Goal: Task Accomplishment & Management: Manage account settings

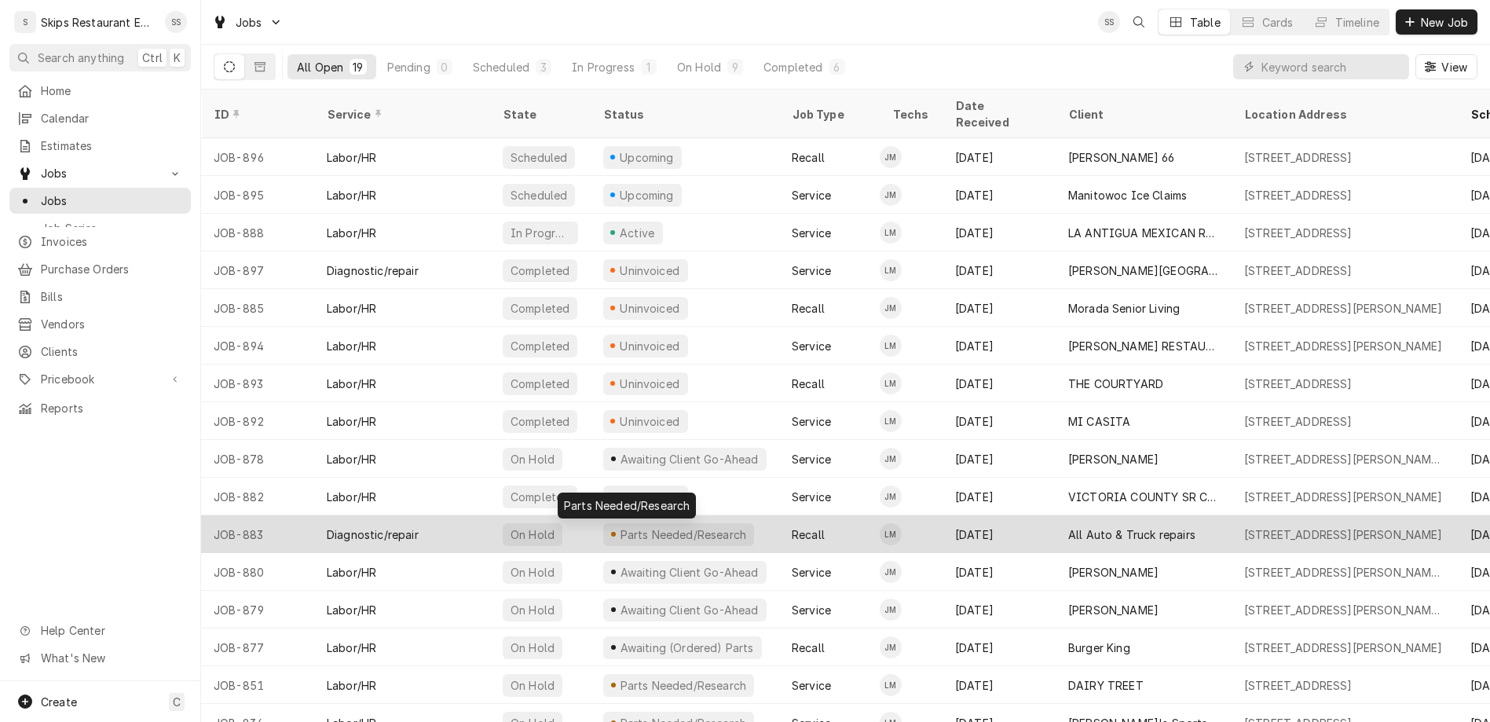
click at [618, 526] on div "Parts Needed/Research" at bounding box center [683, 534] width 130 height 16
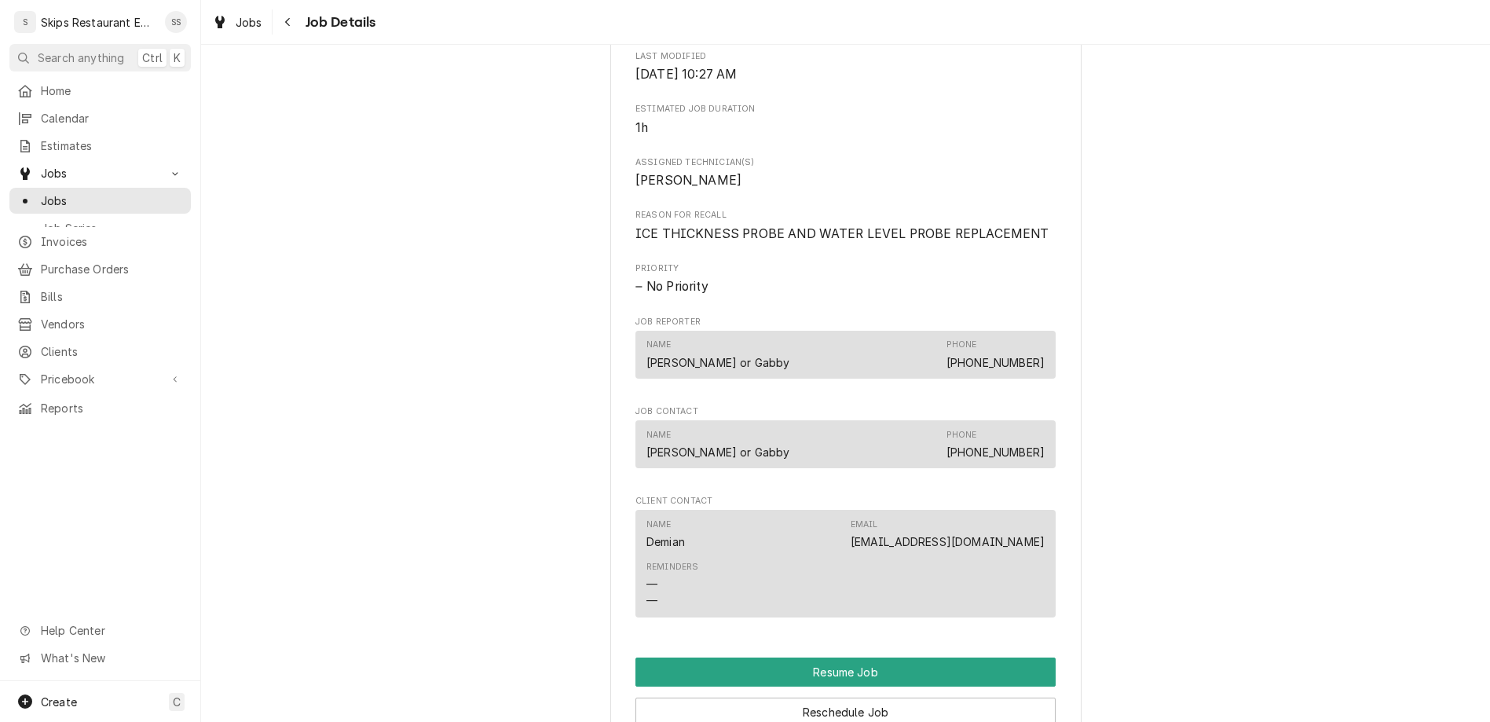
scroll to position [1011, 0]
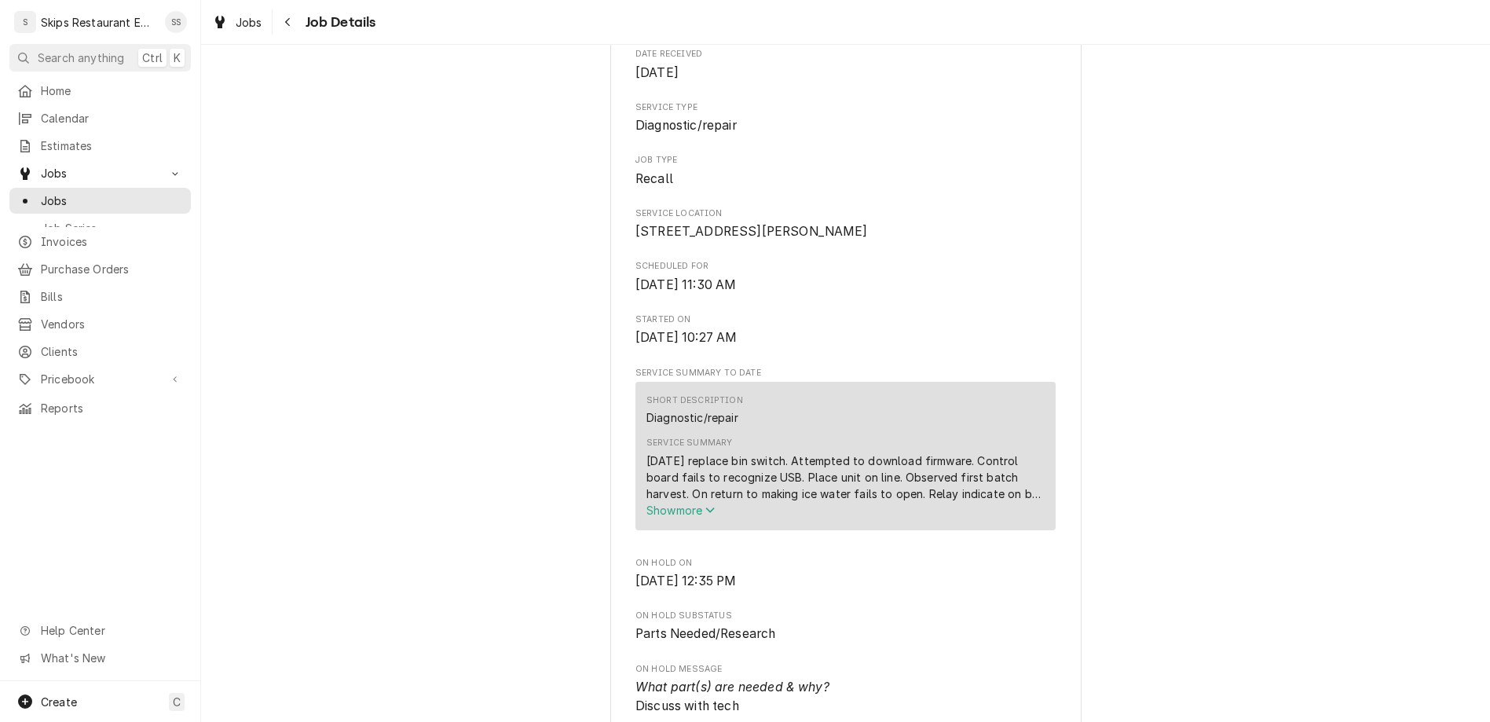
scroll to position [0, 0]
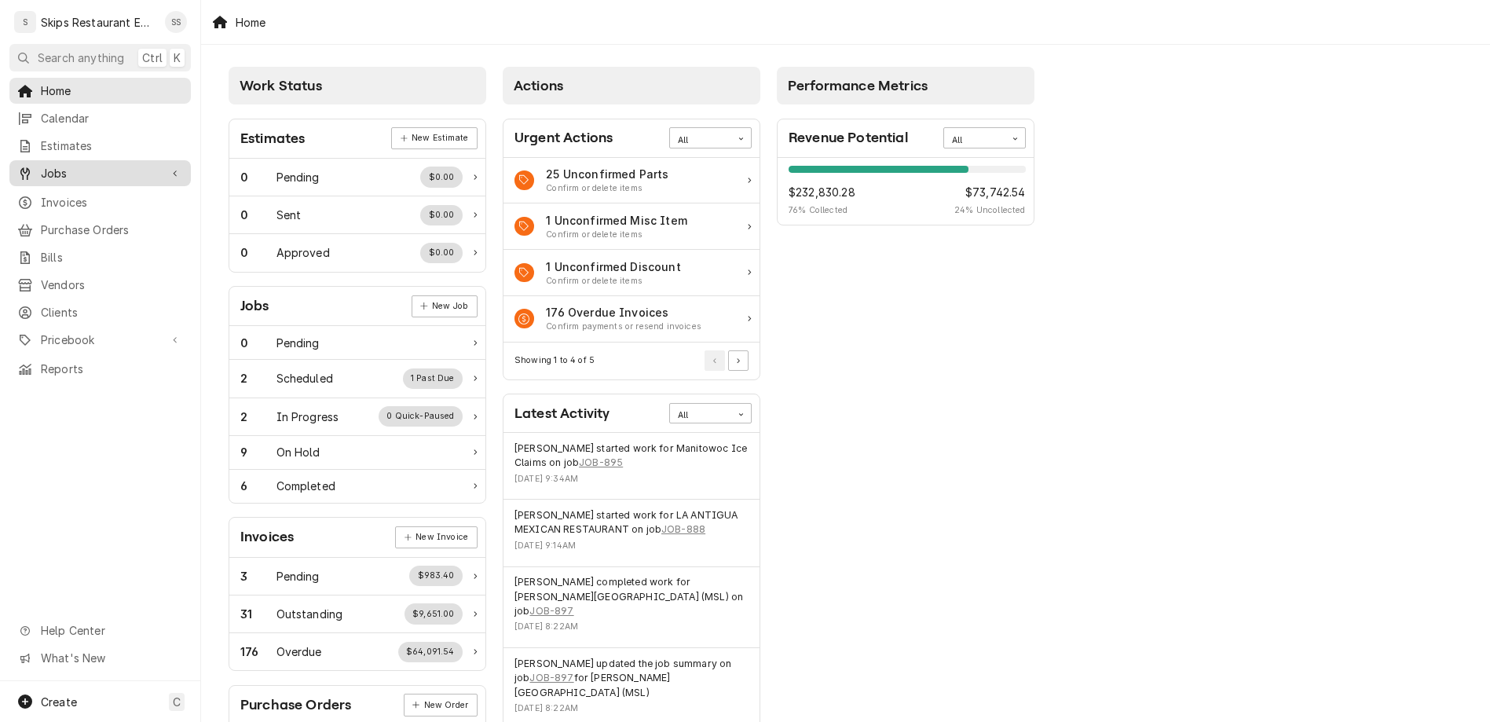
click at [41, 165] on span "Jobs" at bounding box center [100, 173] width 119 height 16
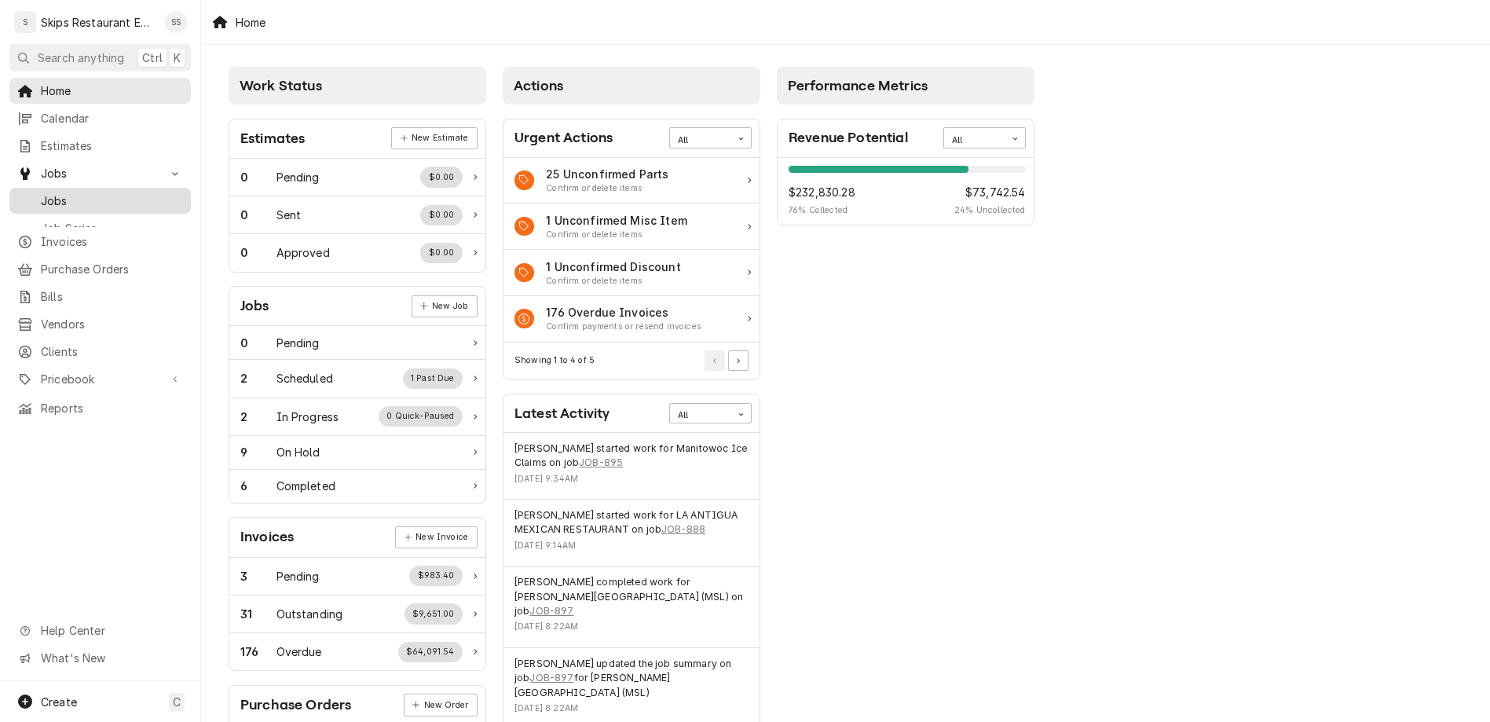
click at [41, 192] on span "Jobs" at bounding box center [112, 200] width 142 height 16
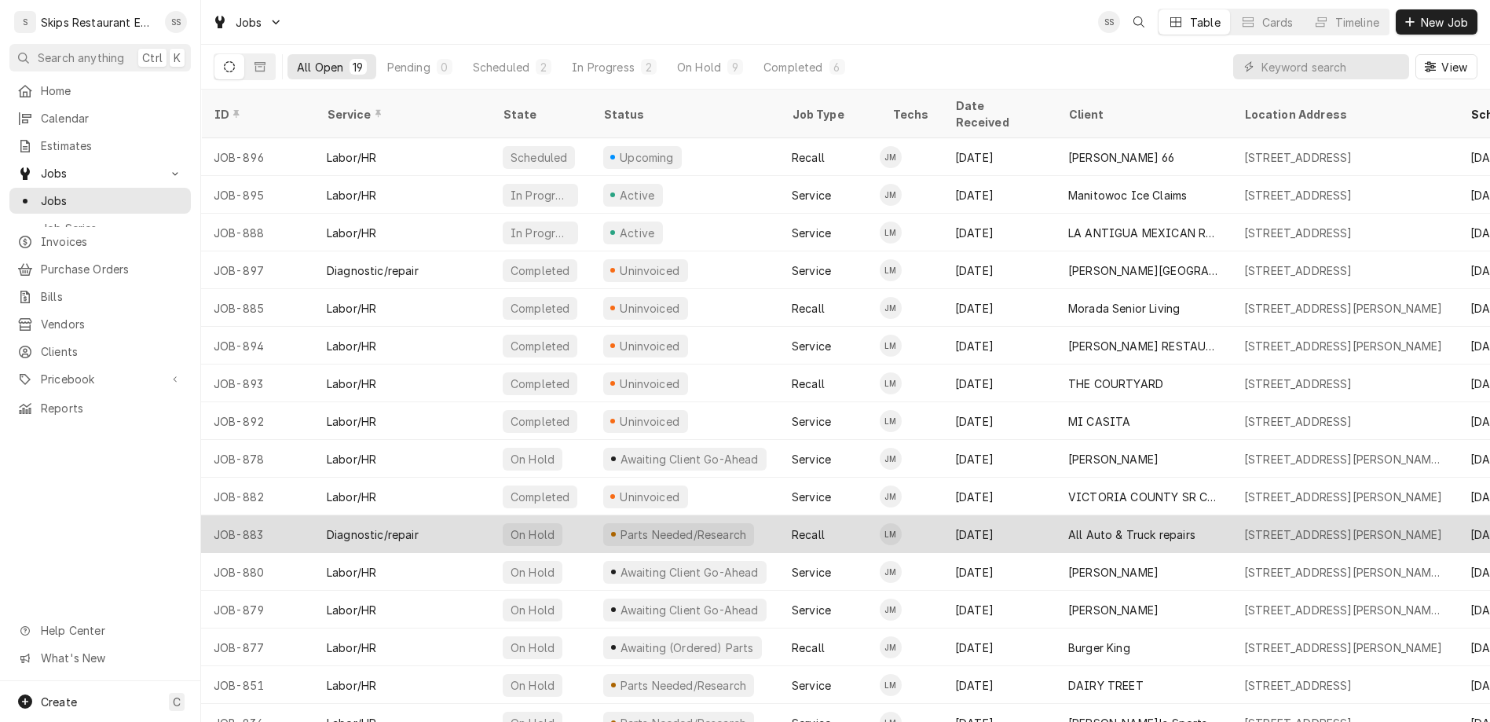
click at [1081, 515] on div "All Auto & Truck repairs" at bounding box center [1143, 534] width 176 height 38
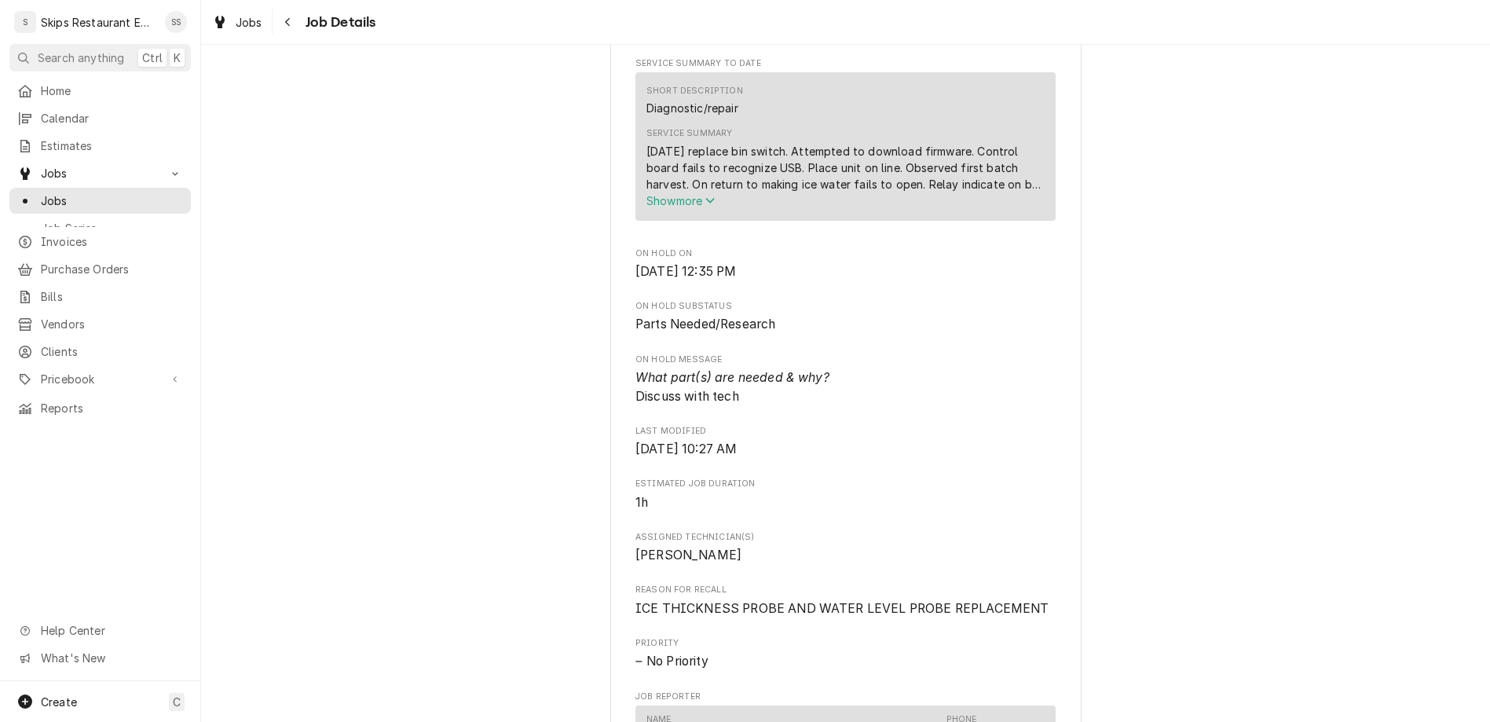
scroll to position [796, 0]
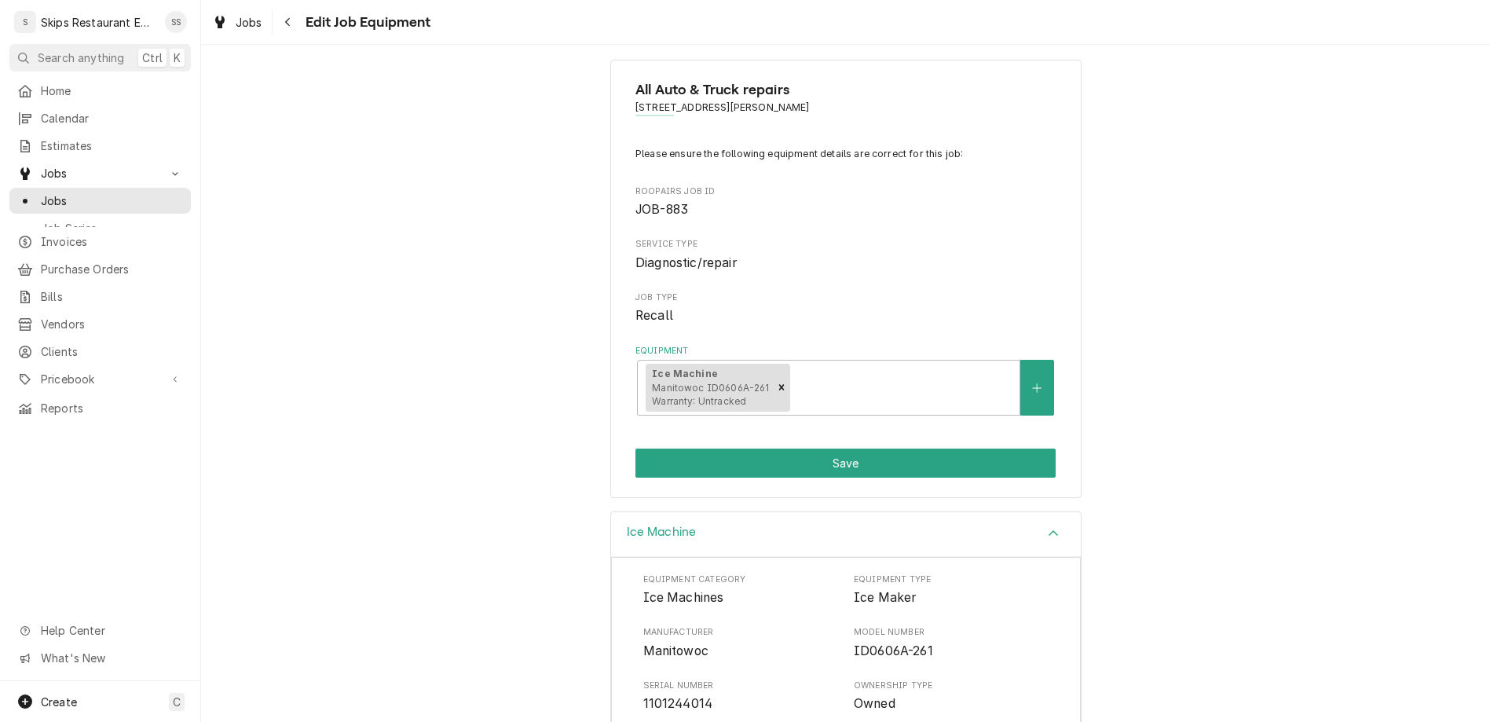
scroll to position [25, 0]
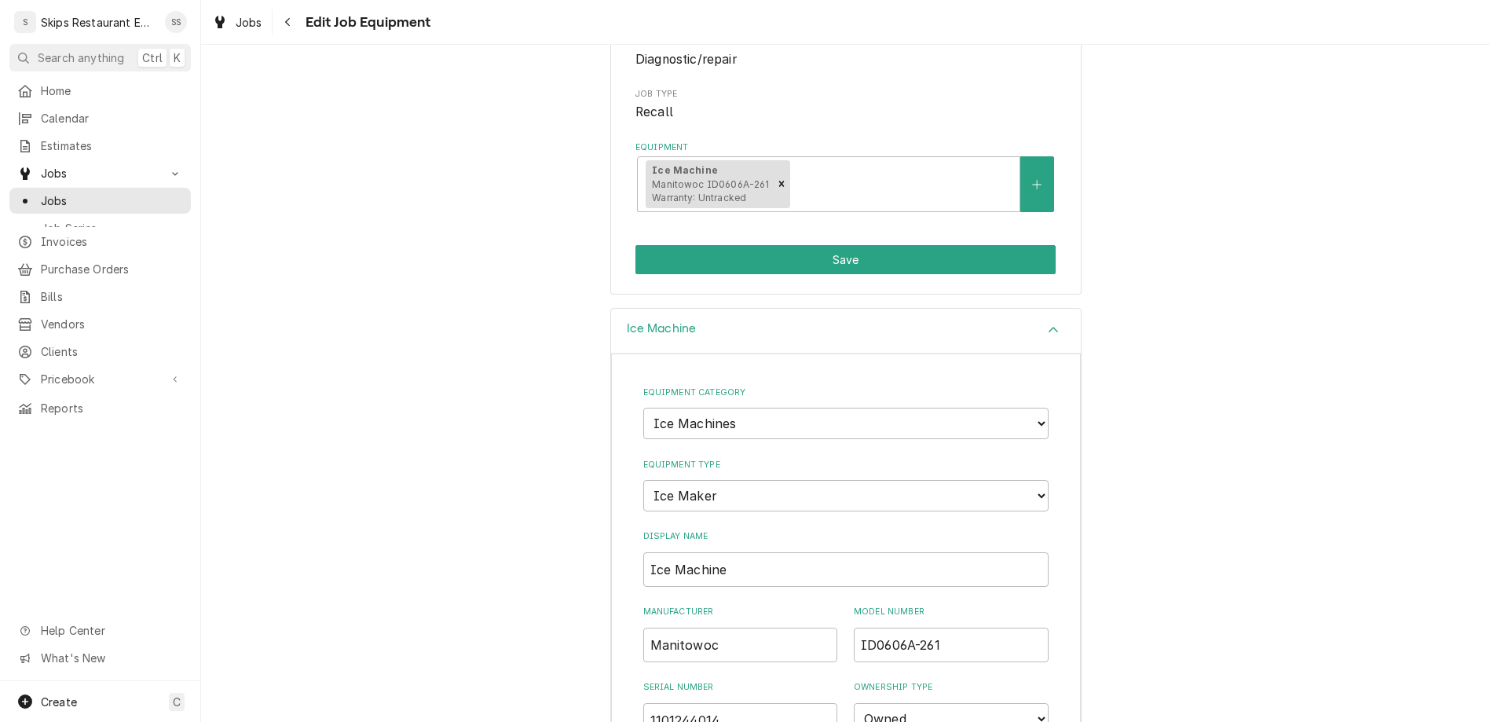
scroll to position [269, 0]
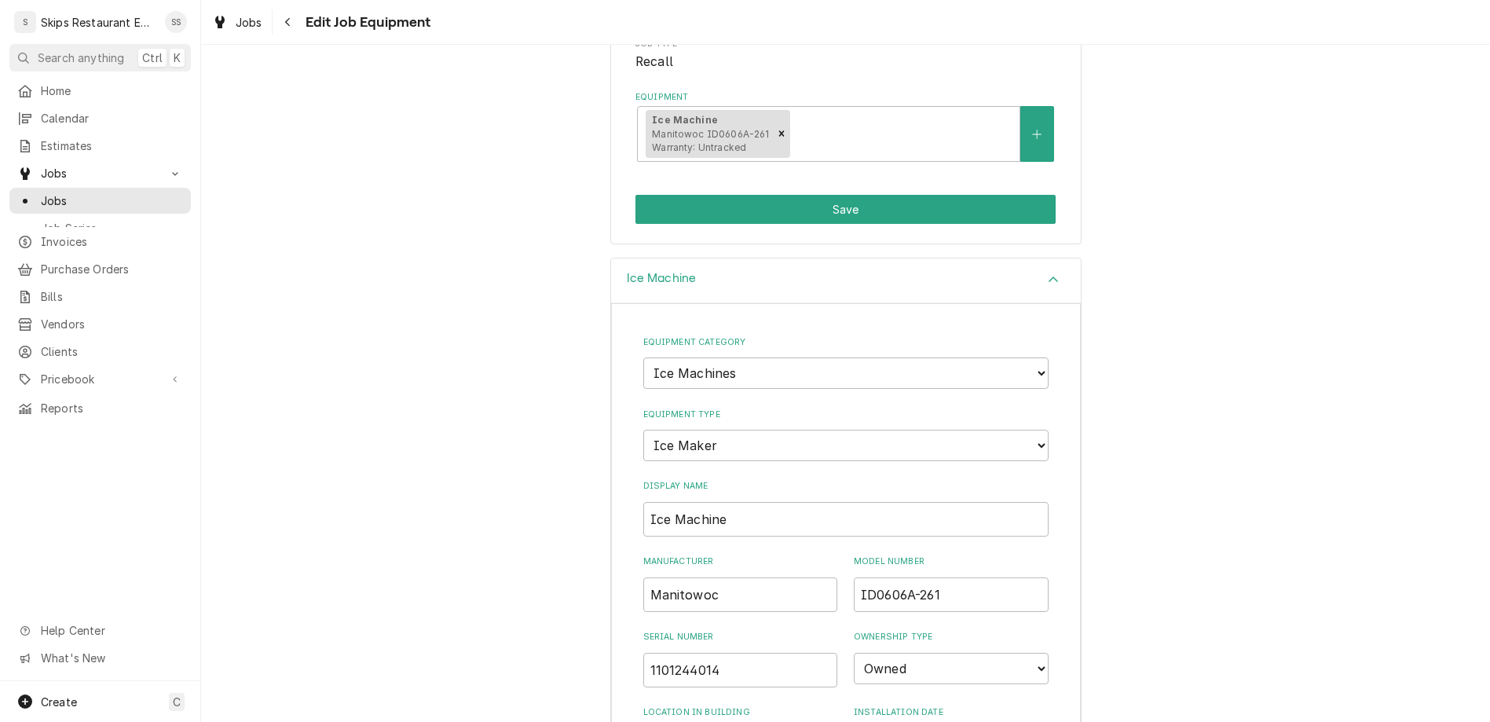
type textarea "x"
type textarea "M"
type textarea "x"
type textarea "Ma"
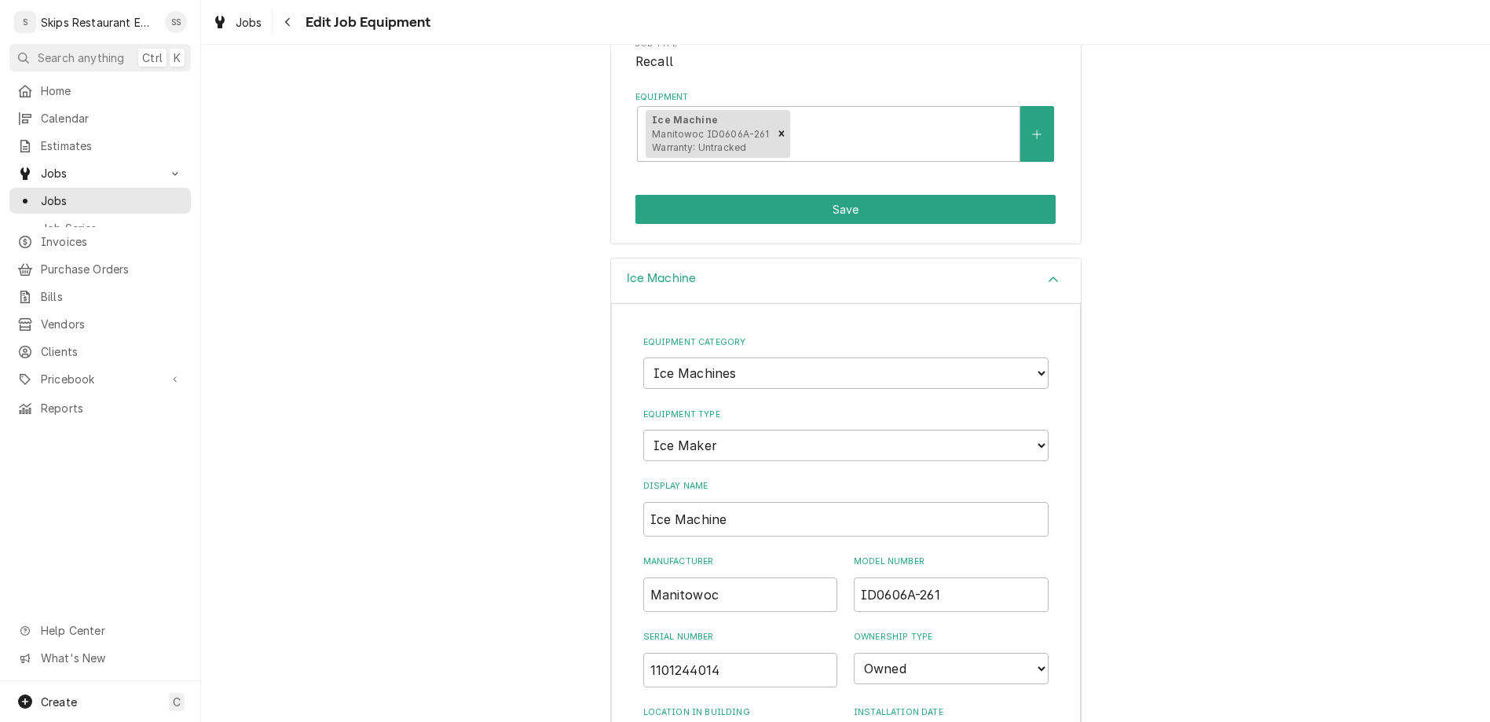
type textarea "x"
type textarea "Man"
type textarea "x"
type textarea "Manu"
type textarea "x"
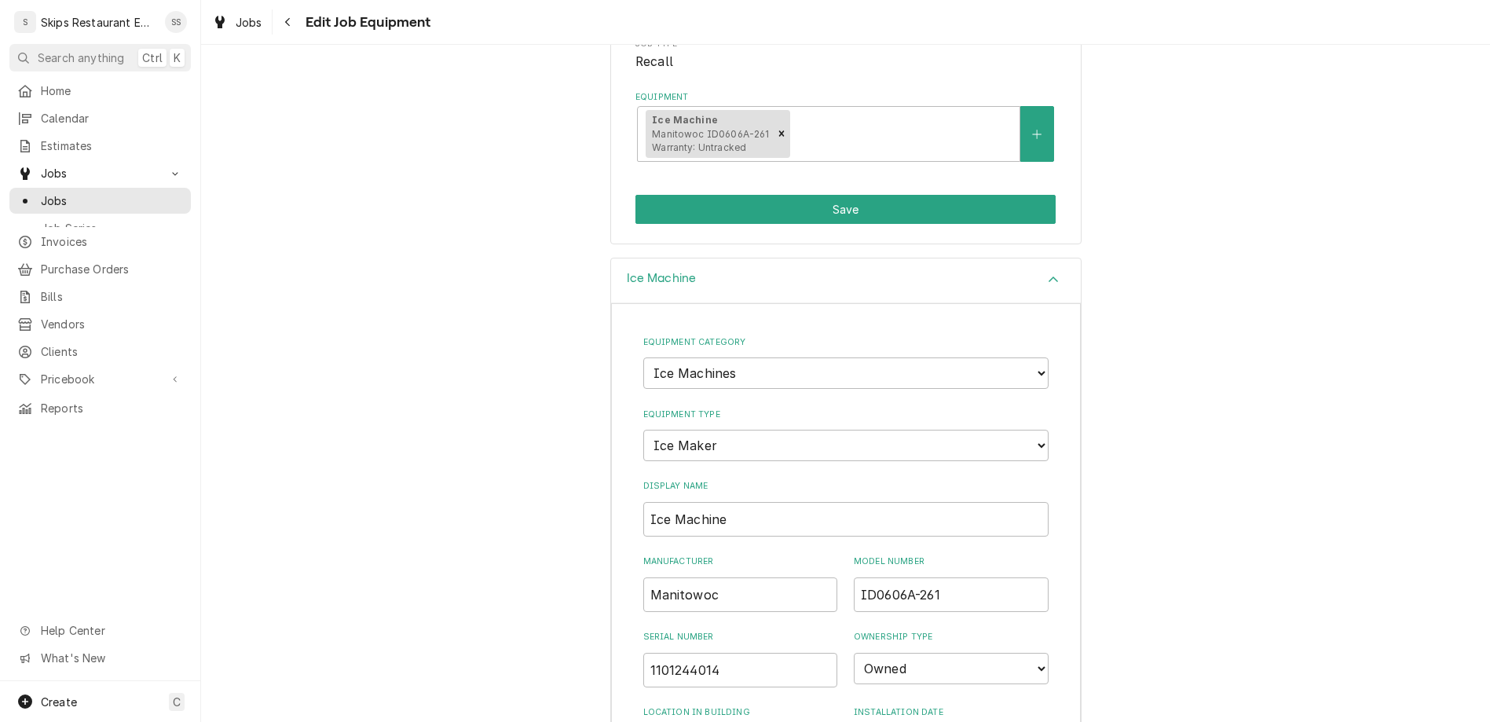
type textarea "Manuf"
type textarea "x"
type textarea "Manufa"
type textarea "x"
type textarea "Manufac"
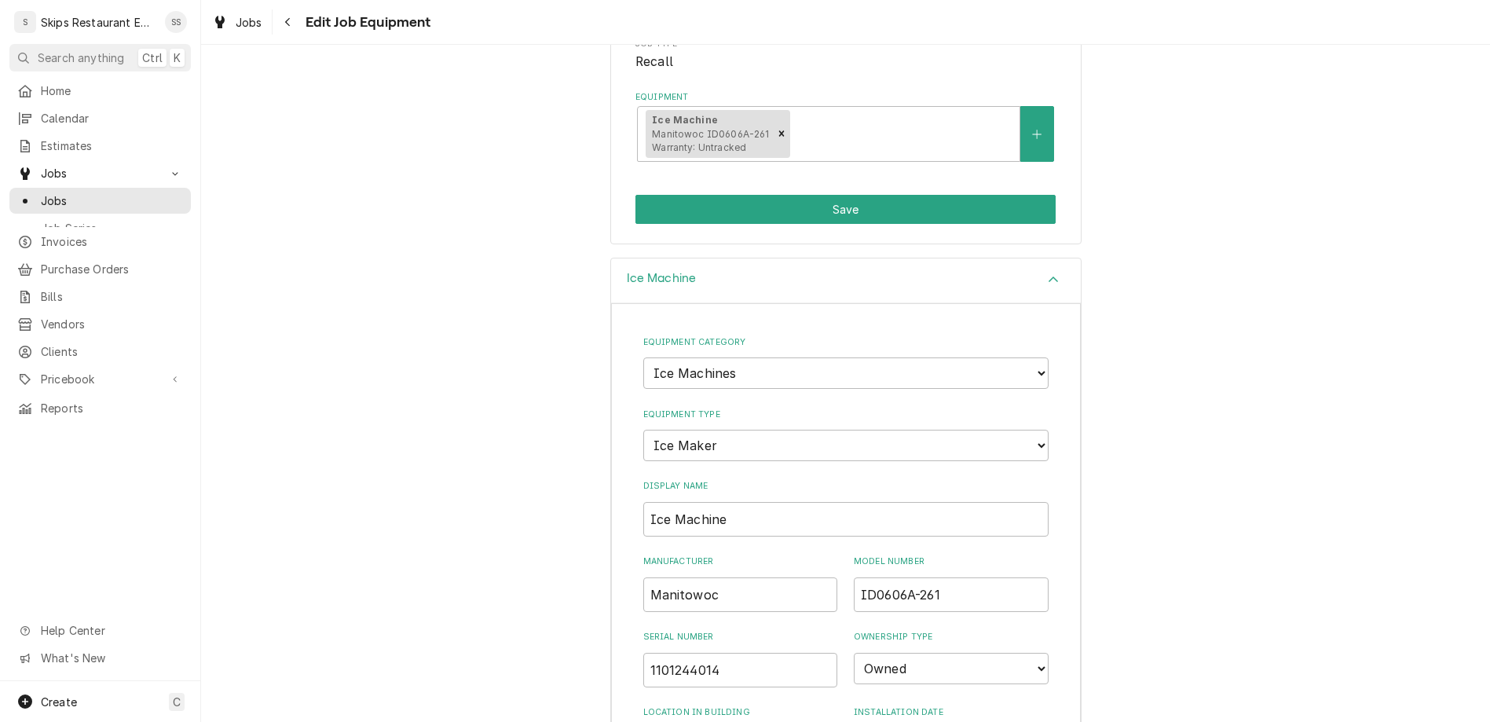
type textarea "x"
type textarea "Manufact"
type textarea "x"
type textarea "Manufactu"
type textarea "x"
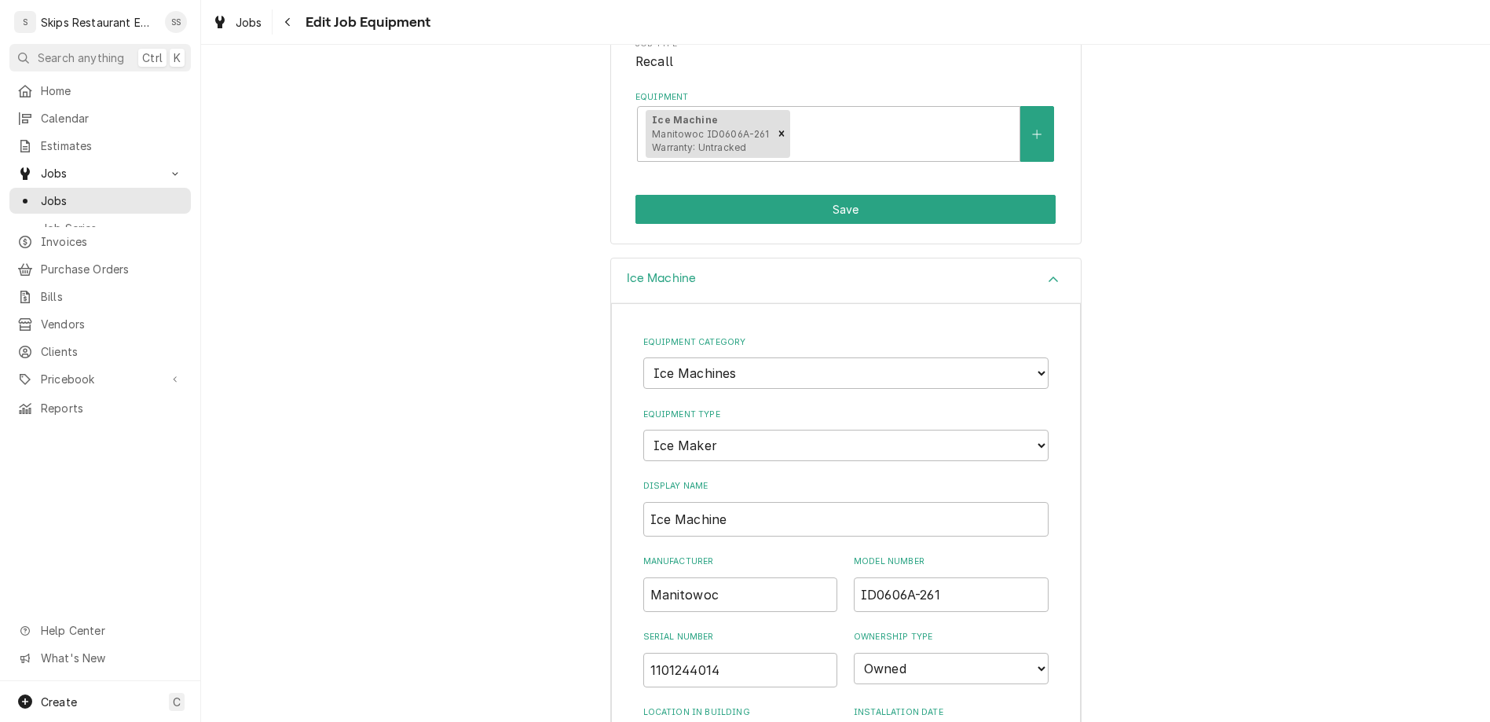
type textarea "Manufactur"
type textarea "x"
type textarea "Manufacture"
type textarea "x"
type textarea "Manufacture"
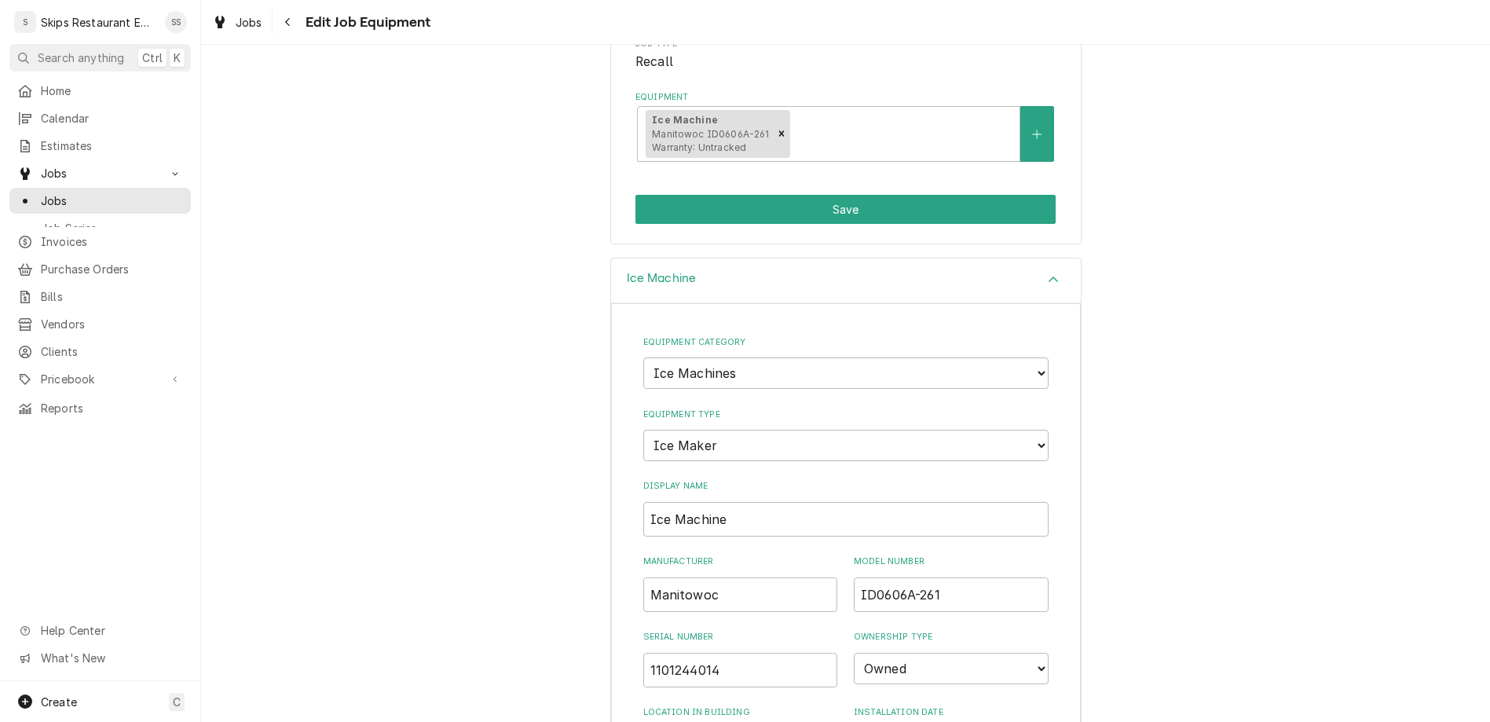
type textarea "x"
type textarea "Manufacture D"
type textarea "x"
type textarea "Manufacture Da"
type textarea "x"
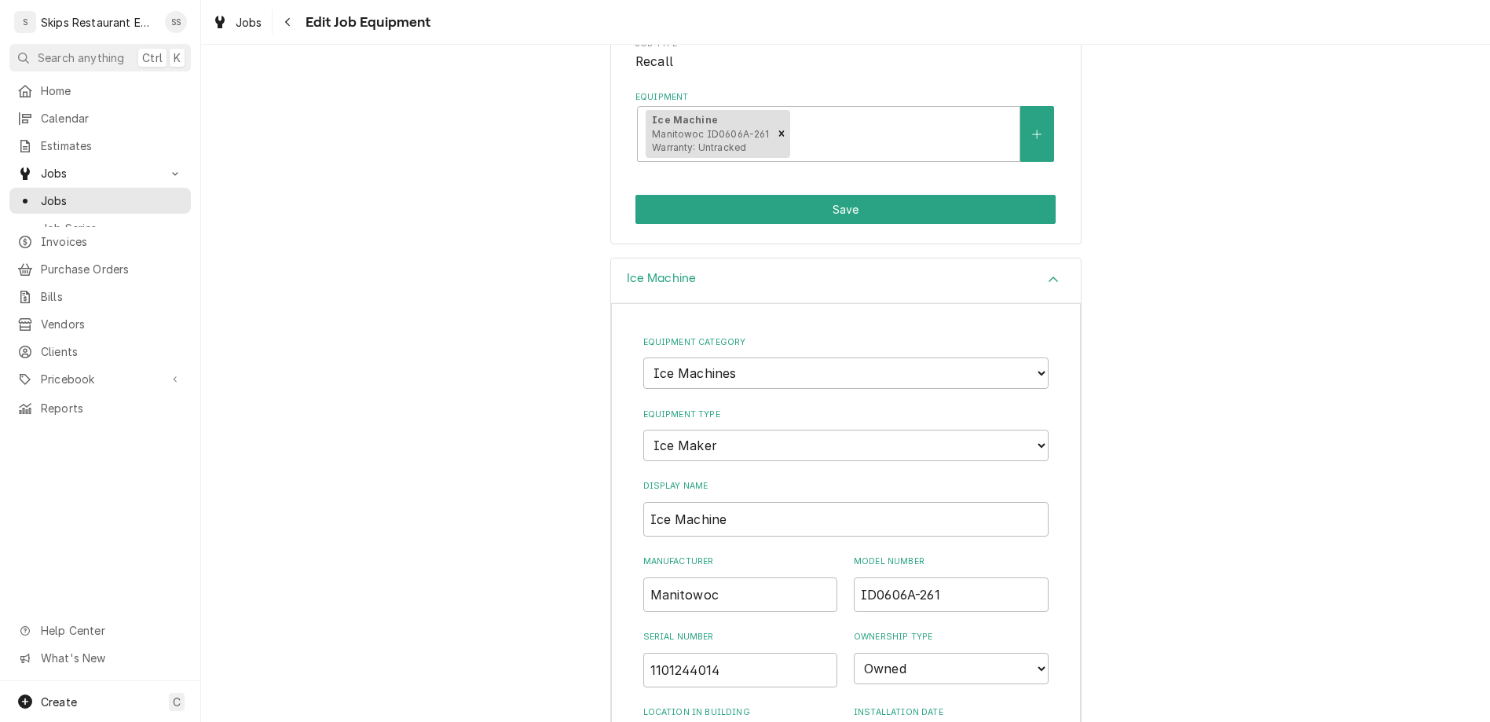
type textarea "Manufacture Dat"
type textarea "x"
type textarea "Manufacture Date"
type textarea "x"
type textarea "Manufacture Date"
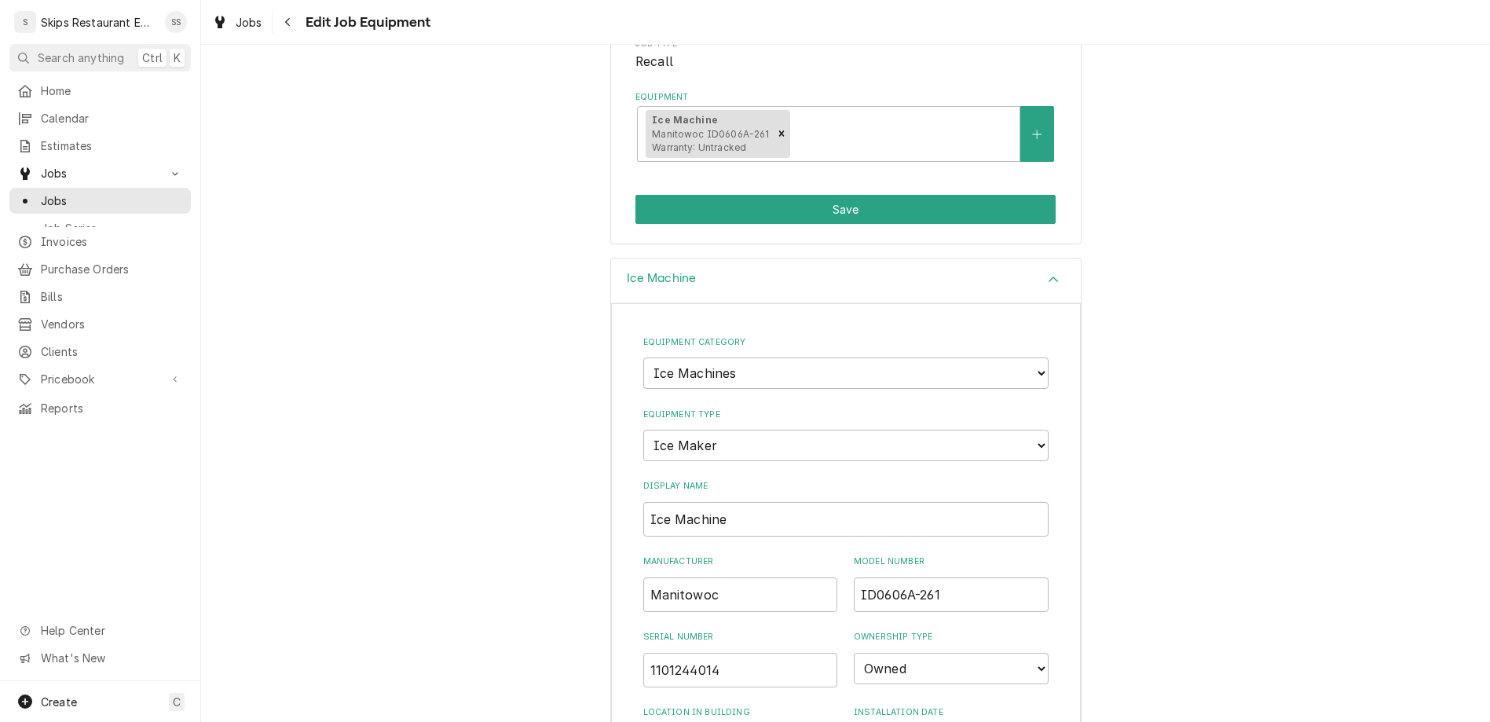
type textarea "x"
type textarea "Manufacture Date 2"
type textarea "x"
type textarea "Manufacture Date 20"
type textarea "x"
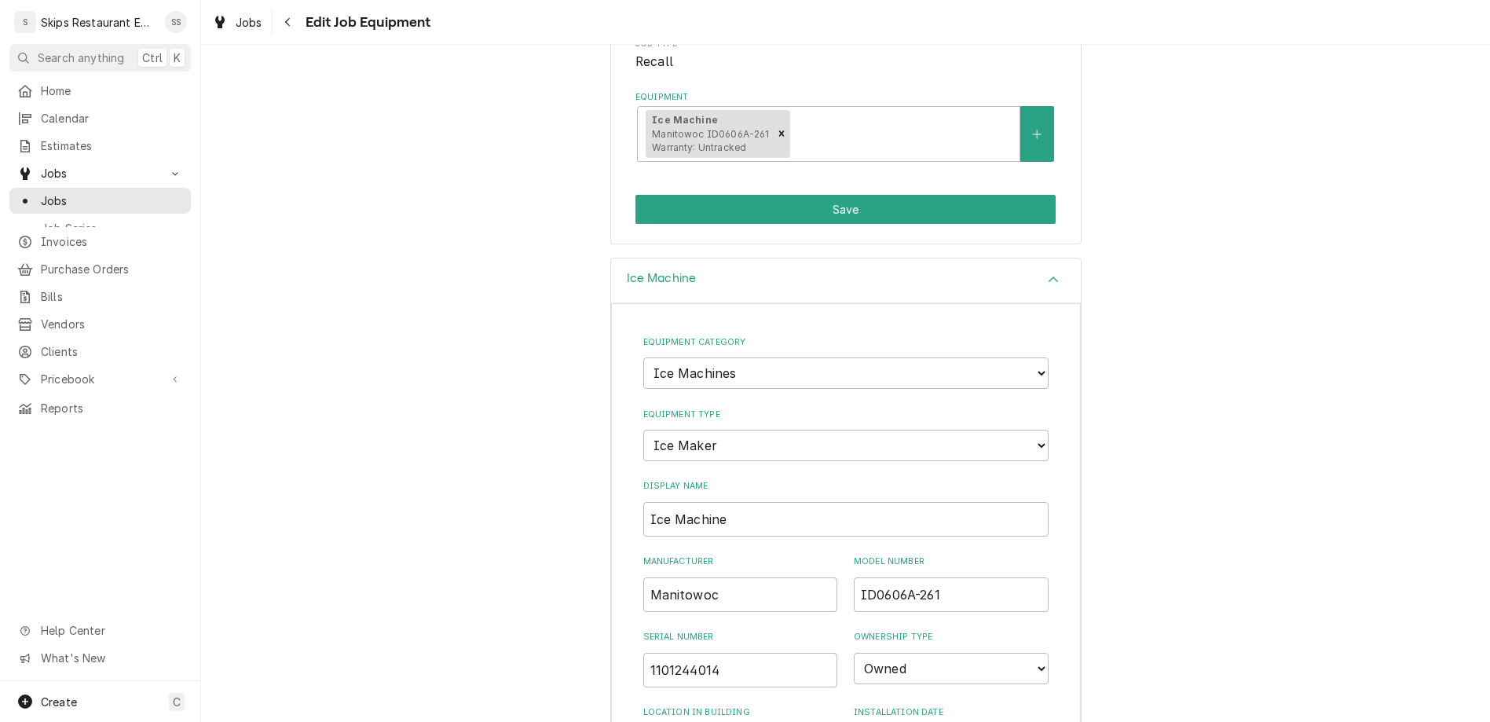
type textarea "Manufacture Date 201"
type textarea "x"
type textarea "Manufacture Date 2013"
type textarea "x"
type textarea "Manufacture Date 2013"
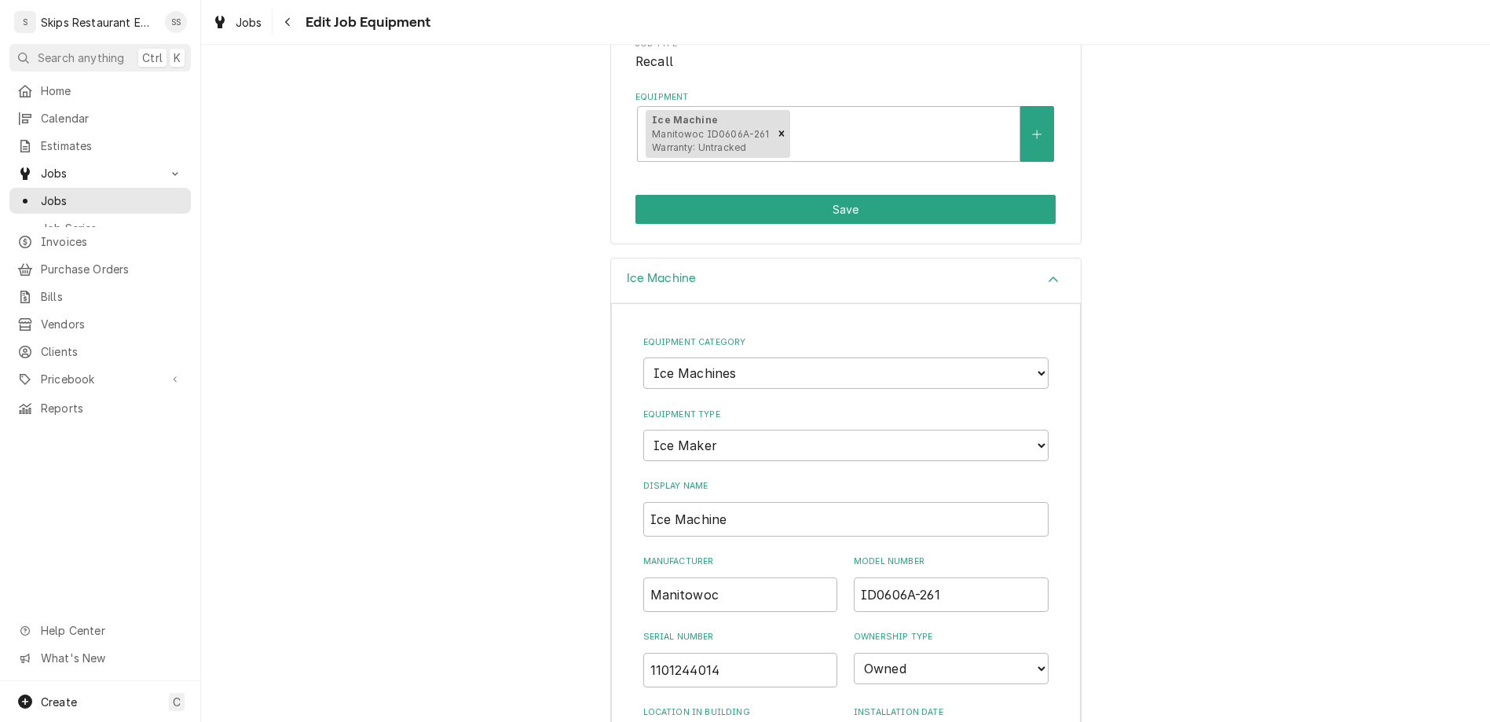
type textarea "x"
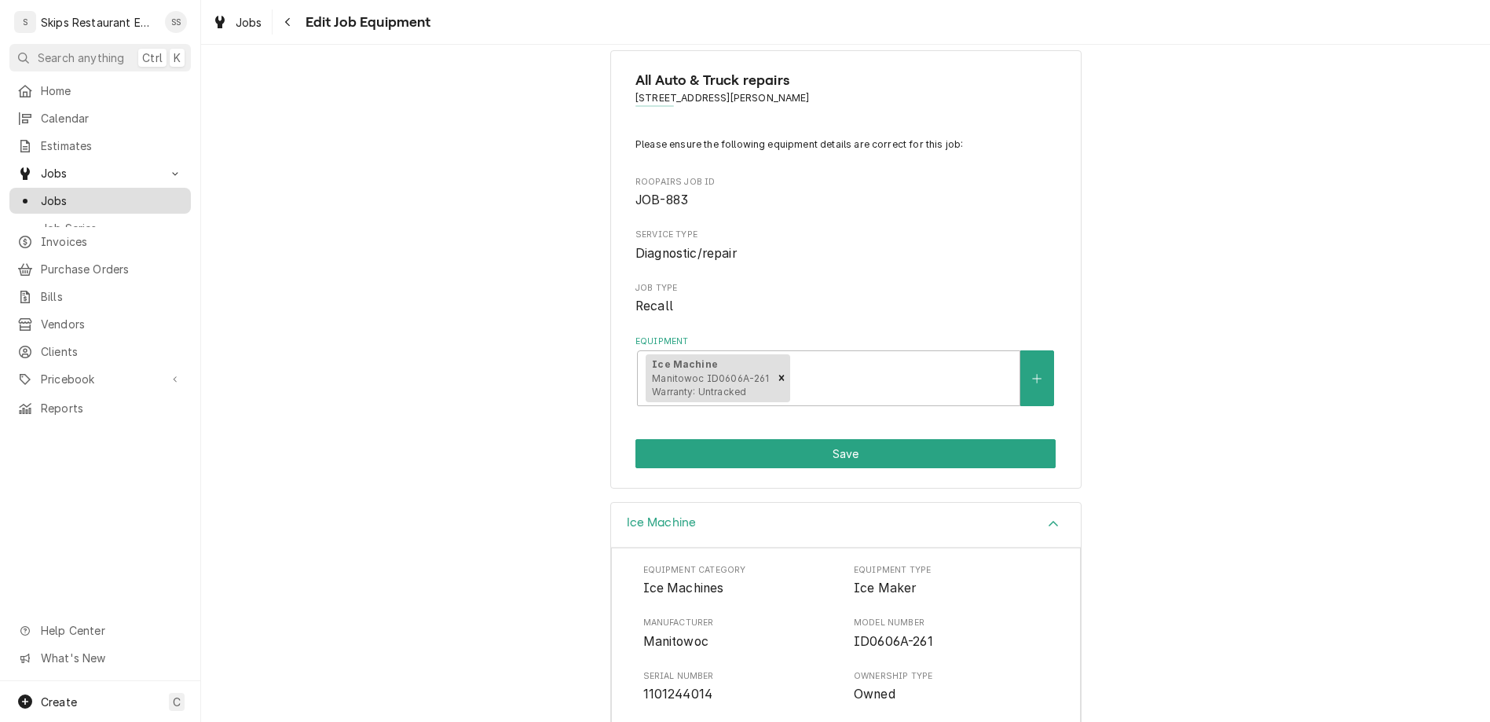
click at [42, 192] on span "Jobs" at bounding box center [112, 200] width 142 height 16
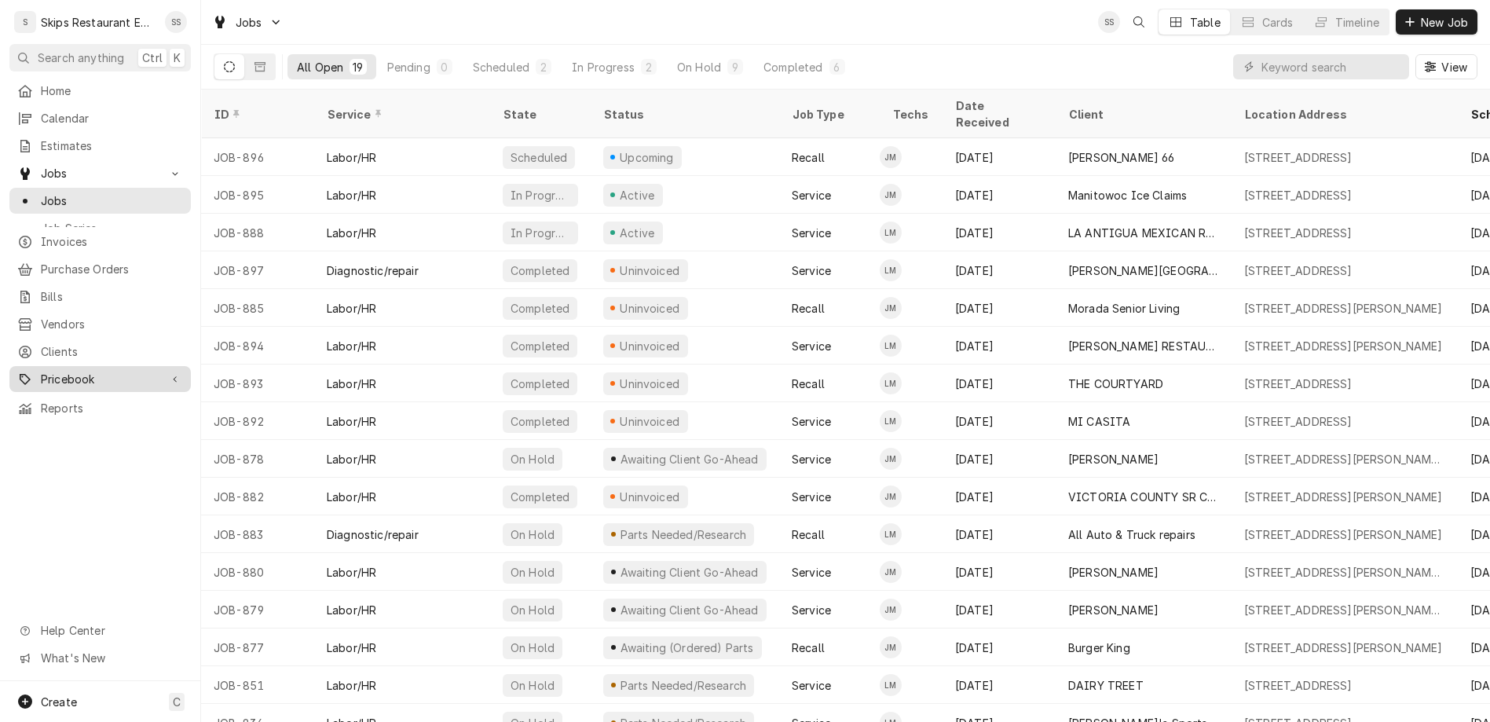
click at [41, 371] on span "Pricebook" at bounding box center [100, 379] width 119 height 16
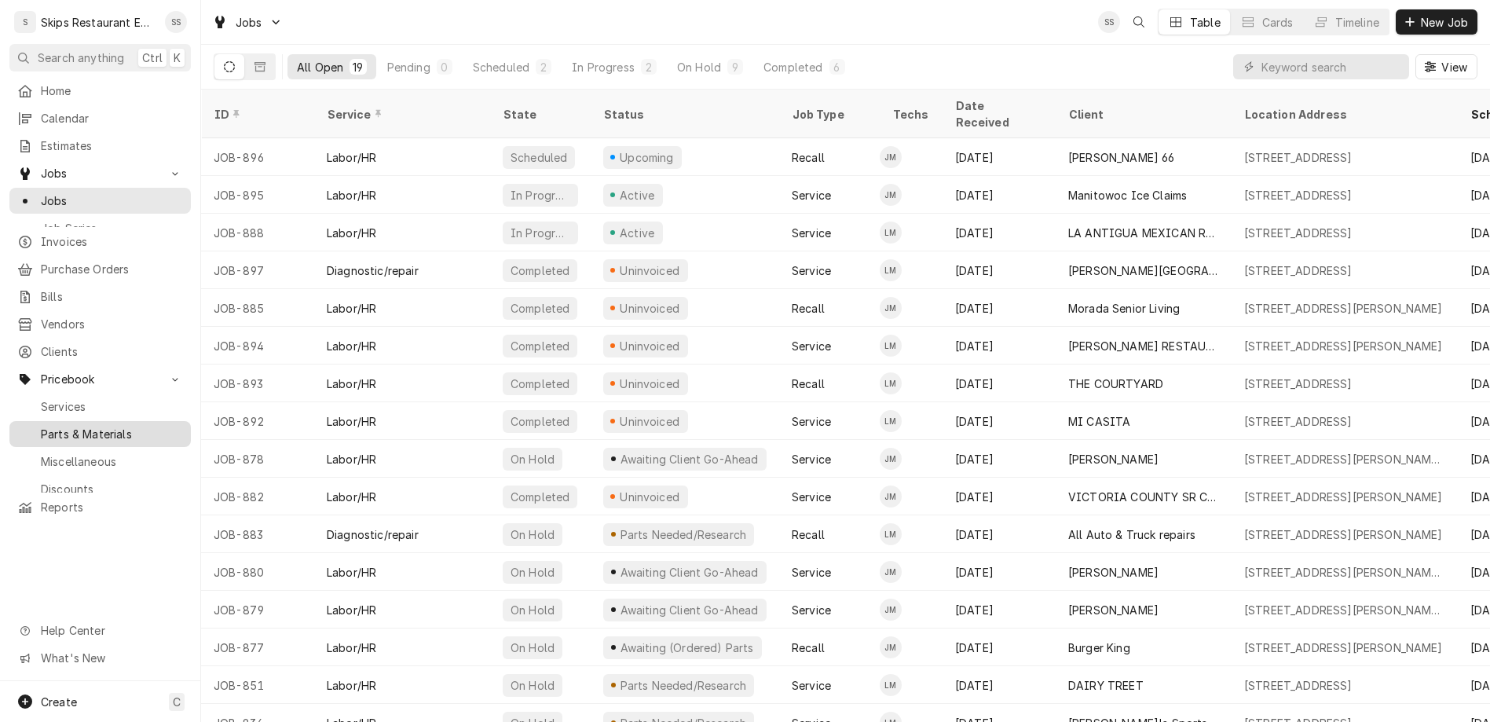
click at [42, 426] on span "Parts & Materials" at bounding box center [112, 434] width 142 height 16
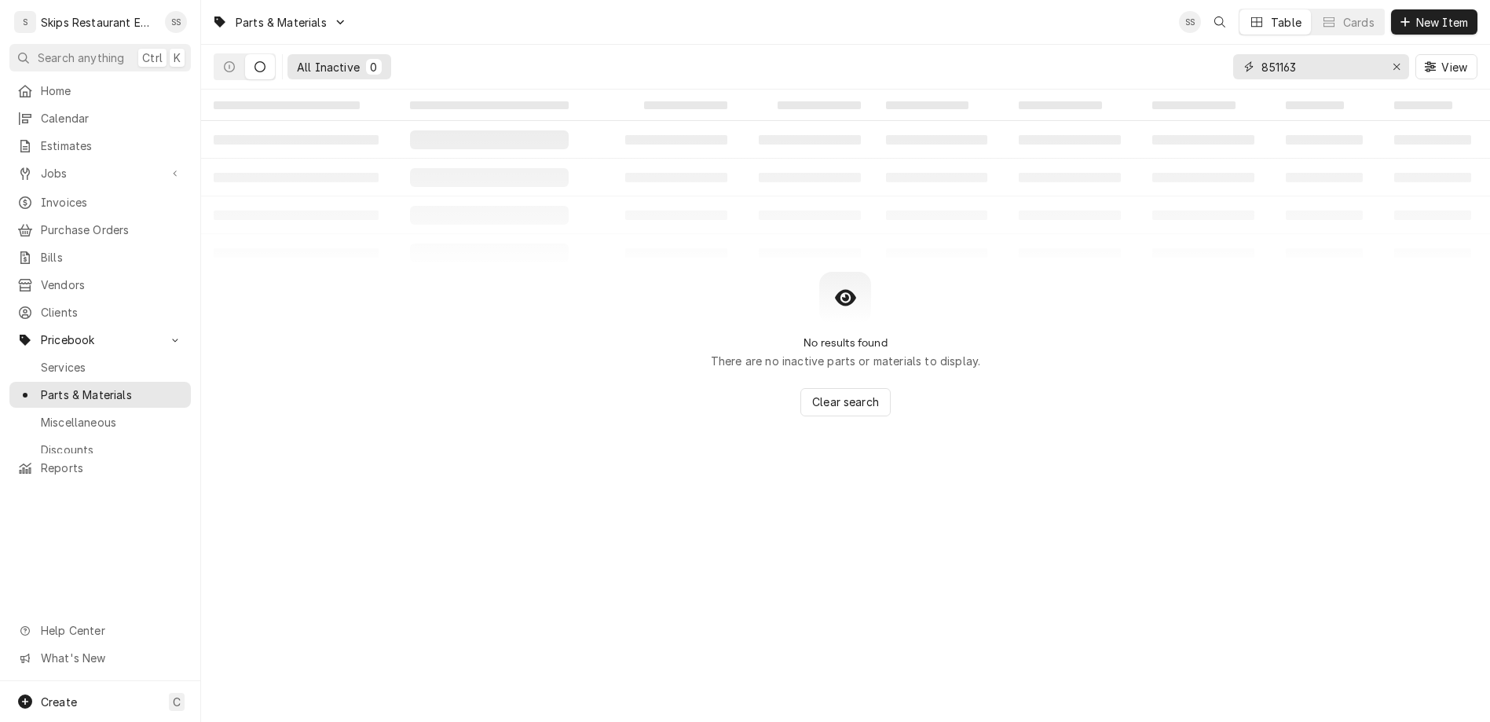
drag, startPoint x: 1351, startPoint y: 53, endPoint x: 1263, endPoint y: 57, distance: 88.8
click at [1263, 57] on input "851163" at bounding box center [1320, 66] width 118 height 25
type input "MAN00008309"
drag, startPoint x: 1395, startPoint y: 52, endPoint x: 1302, endPoint y: 54, distance: 92.7
click at [1302, 54] on input "MAN00008309" at bounding box center [1320, 66] width 118 height 25
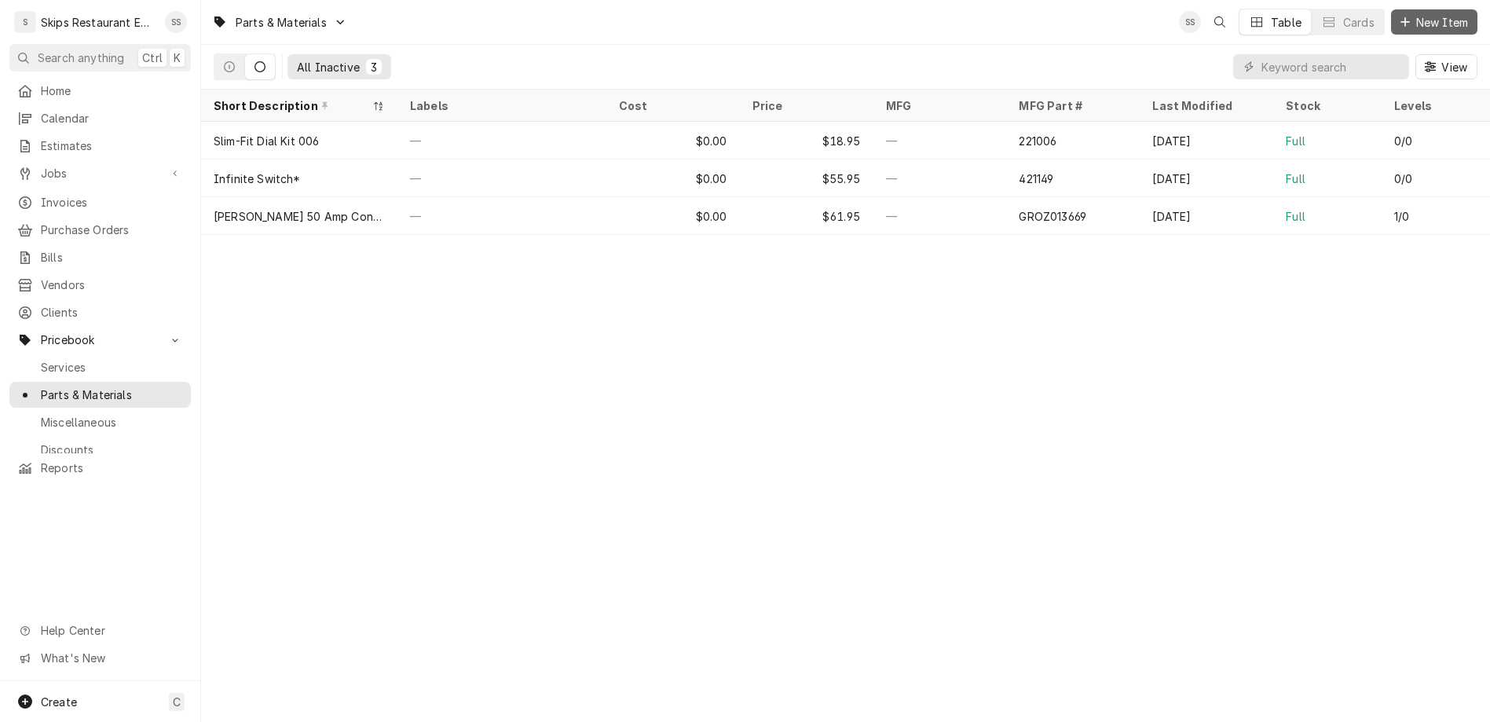
click at [1450, 20] on span "New Item" at bounding box center [1442, 22] width 58 height 16
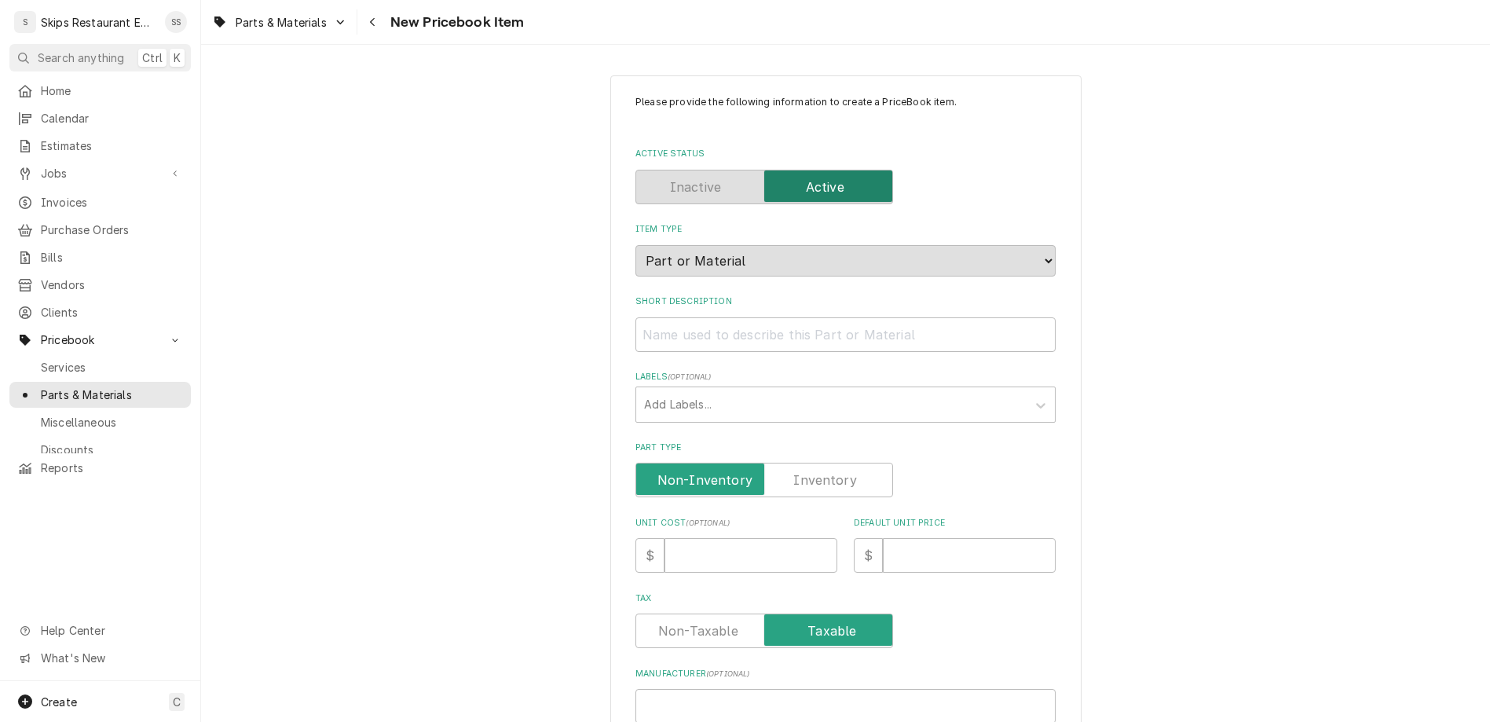
type textarea "x"
click at [777, 317] on input "Short Description" at bounding box center [845, 334] width 420 height 35
type input "C"
type textarea "x"
type input "Co"
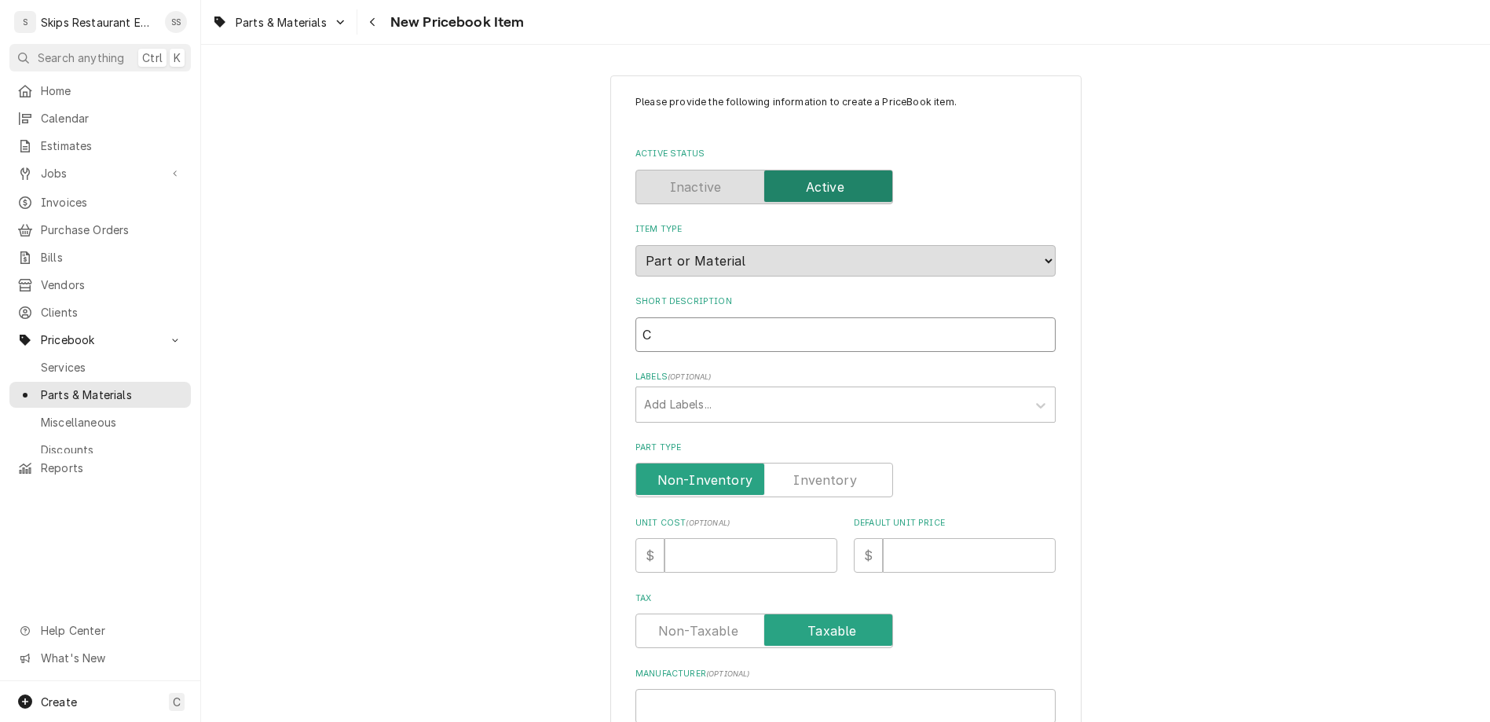
type textarea "x"
type input "Con"
type textarea "x"
type input "Cont"
type textarea "x"
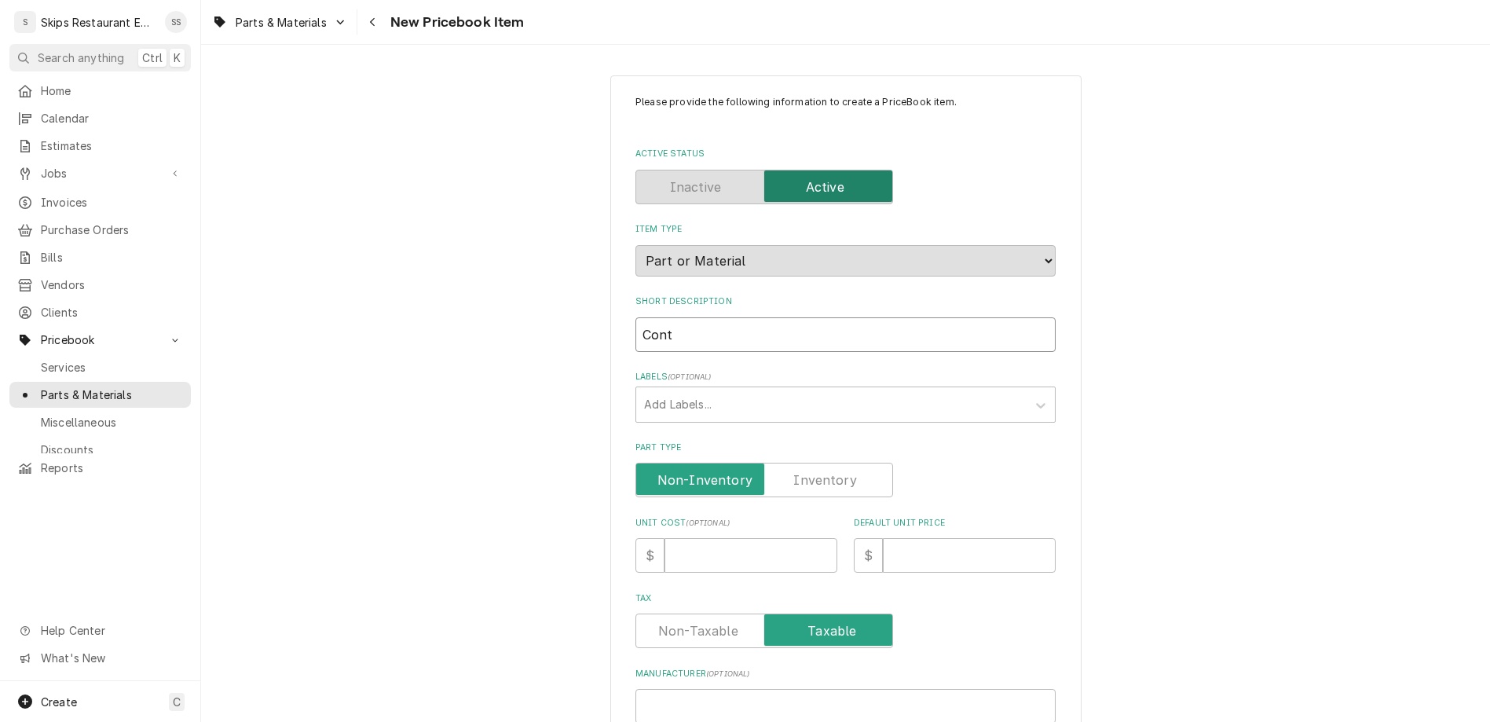
type input "Contr"
type textarea "x"
type input "Contro"
type textarea "x"
type input "Control"
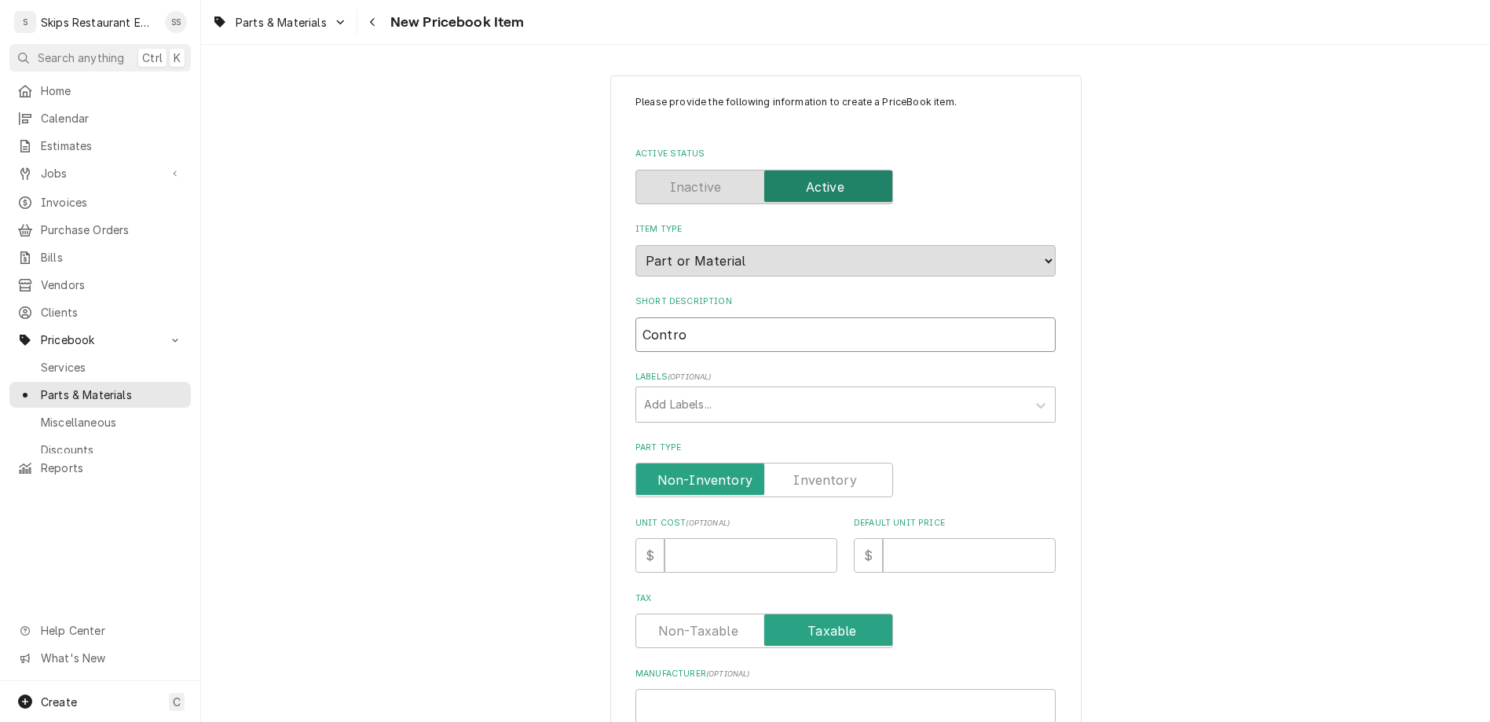
type textarea "x"
type input "Control"
type textarea "x"
type input "Control B"
type textarea "x"
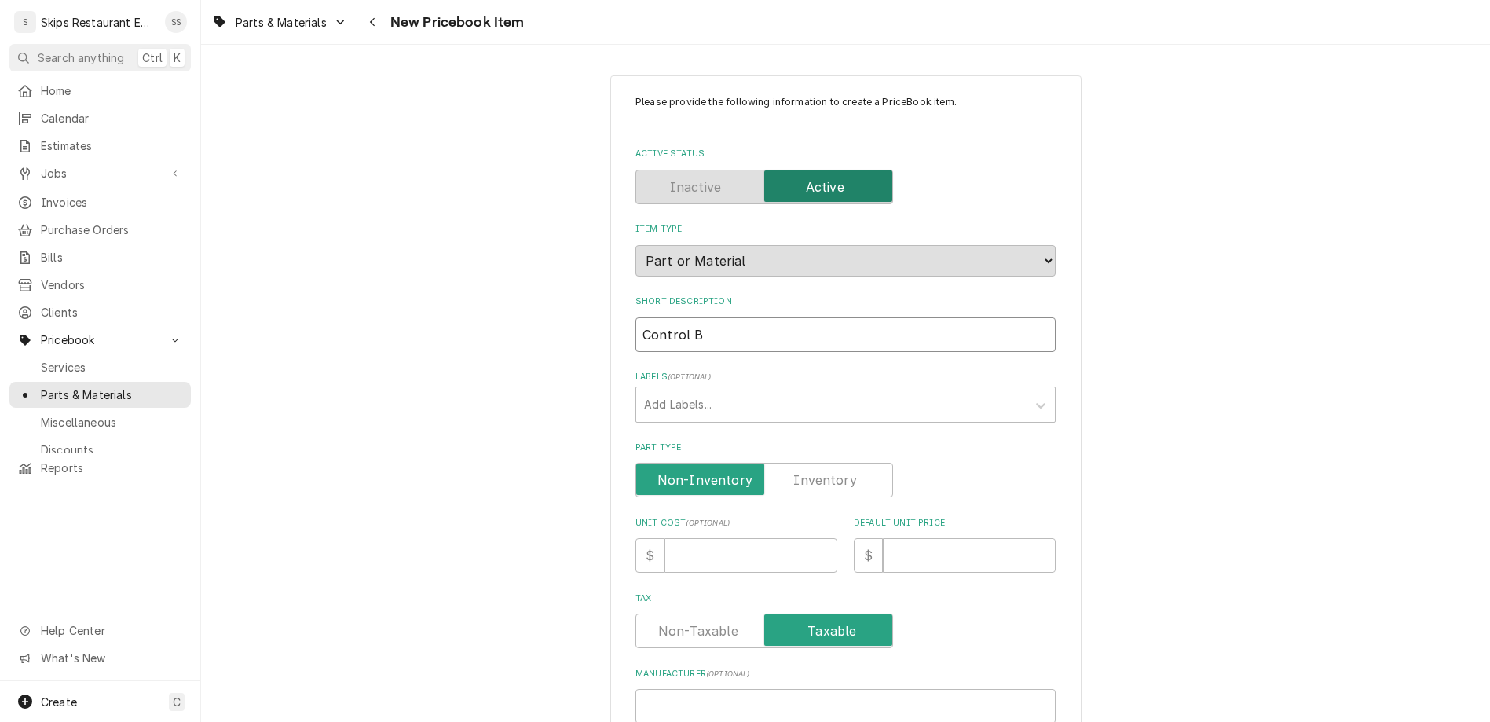
type input "Control Bo"
type textarea "x"
type input "Control Boa"
type textarea "x"
type input "Control Boar"
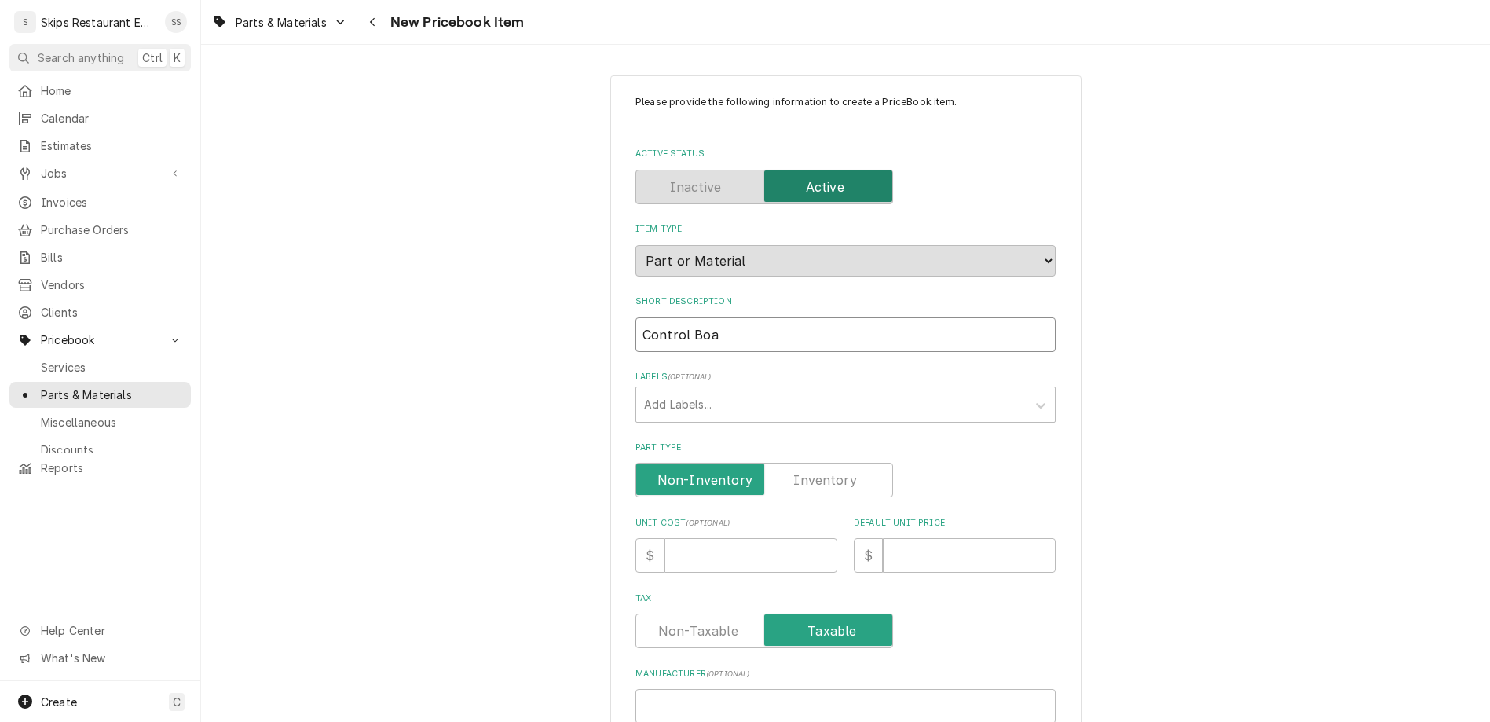
type textarea "x"
type input "Control Board"
type textarea "x"
type input "Control Board"
type textarea "x"
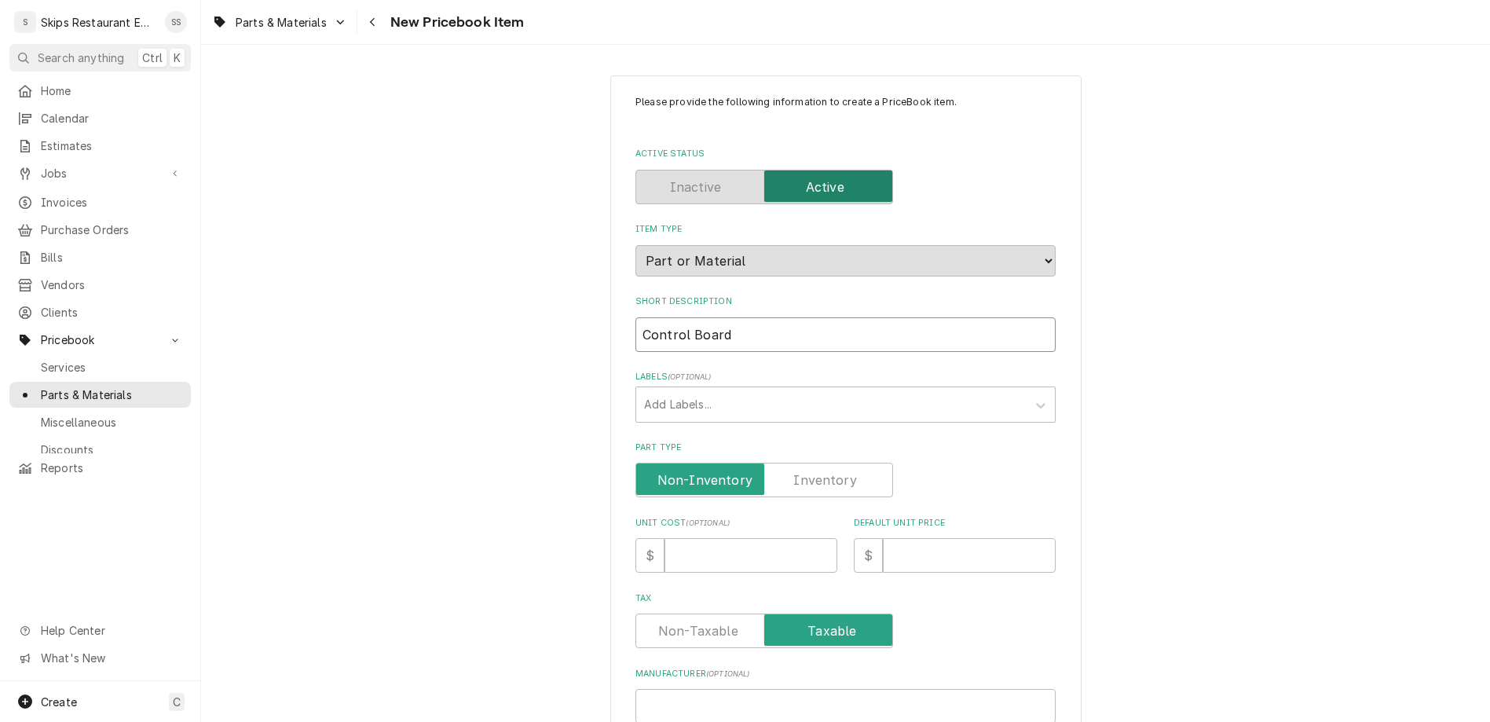
type input "Control Board W"
type textarea "x"
type input "Control Board W/"
type textarea "x"
type input "Control Board W/I"
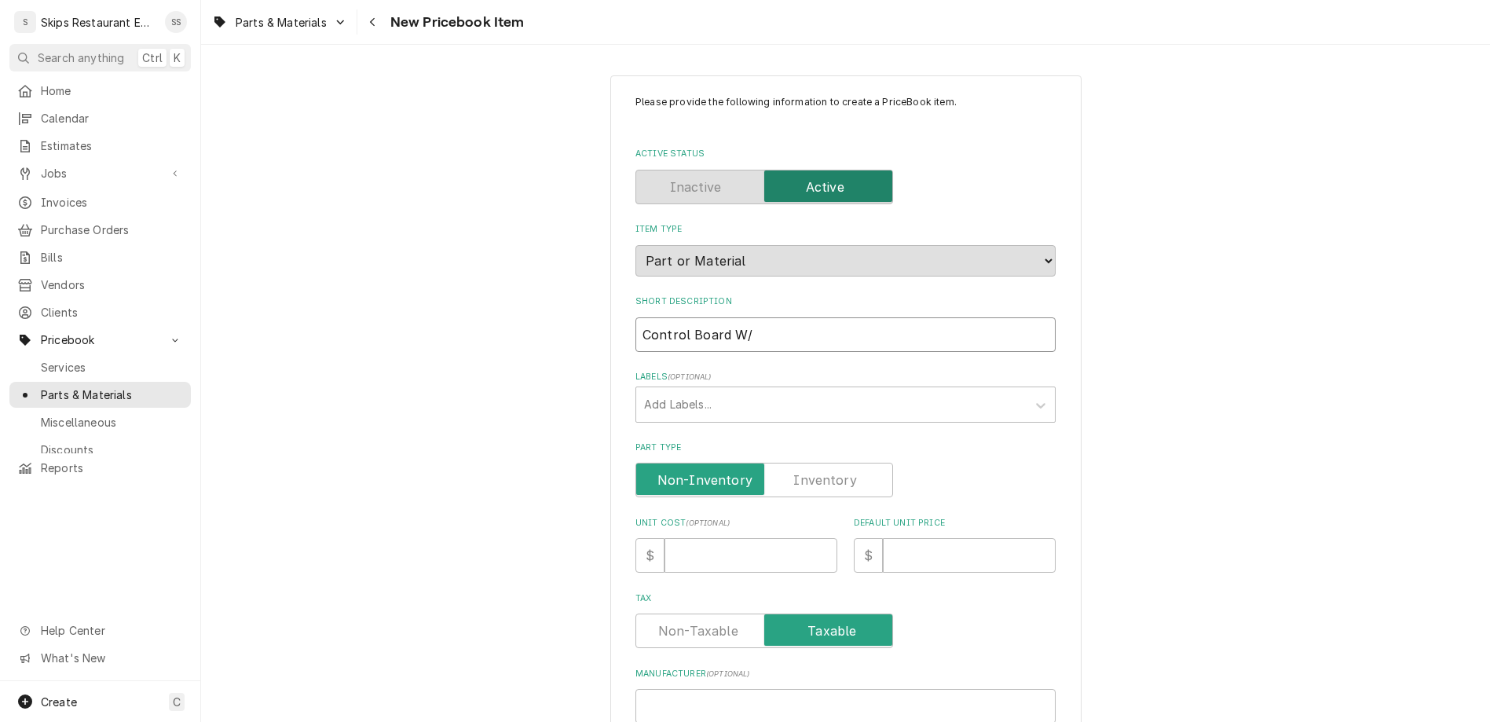
type textarea "x"
type input "Control Board W/In"
type textarea "x"
type input "Control Board W/Ins"
type textarea "x"
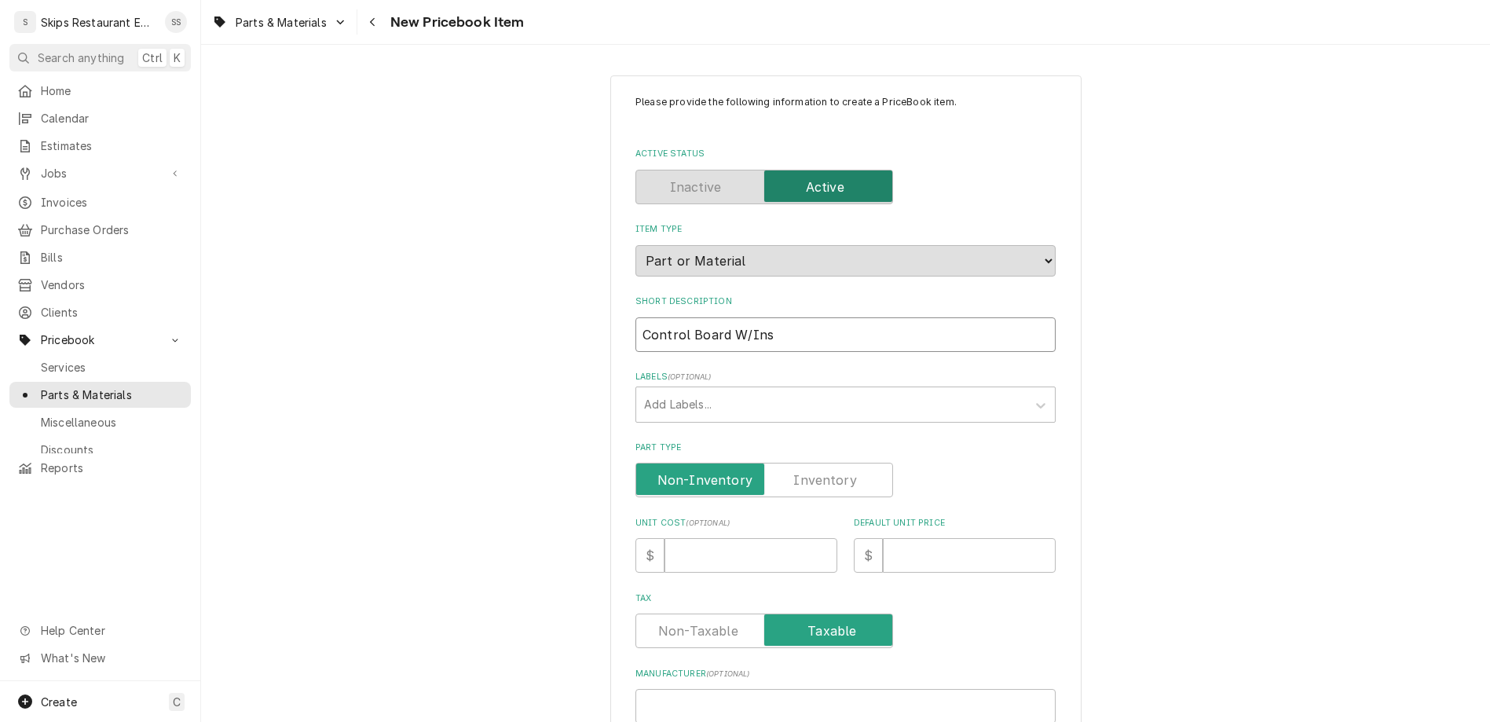
type input "Control Board W/Inst"
type textarea "x"
type input "Control Board W/Instr"
type textarea "x"
type input "Control Board W/Instru"
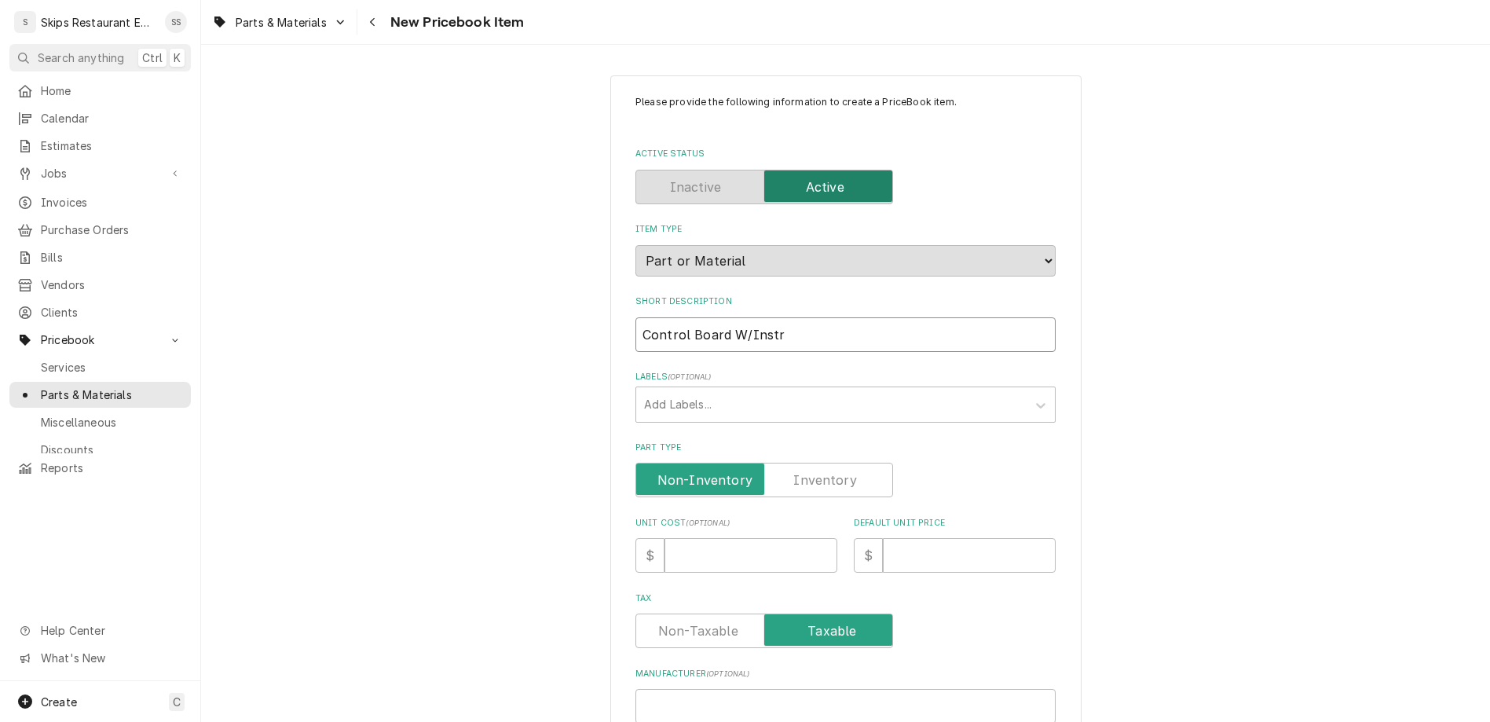
type textarea "x"
type input "Control Board W/Instruc"
type textarea "x"
type input "Control Board W/Instruct"
type textarea "x"
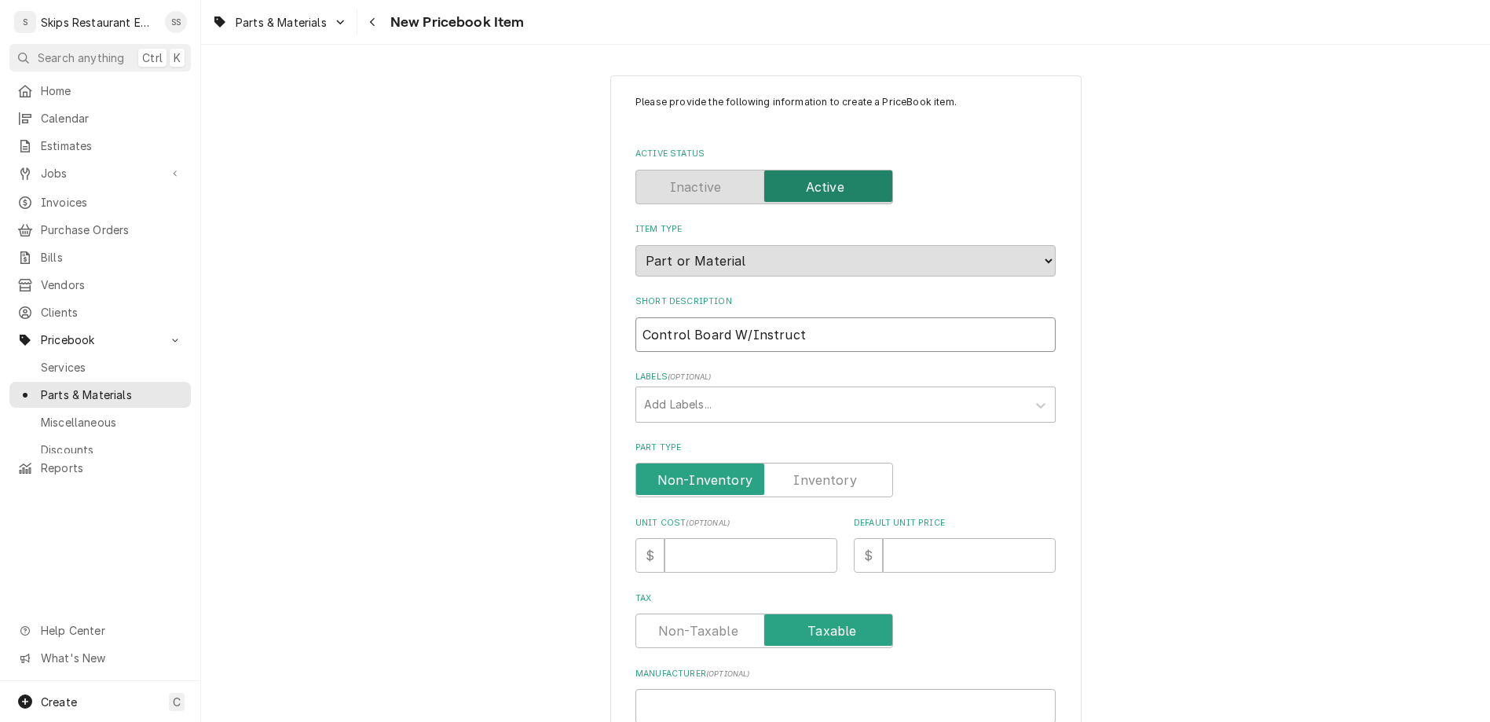
type input "Control Board W/Instructi"
type textarea "x"
type input "Control Board W/Instructio"
type textarea "x"
type input "Control Board W/Instruction"
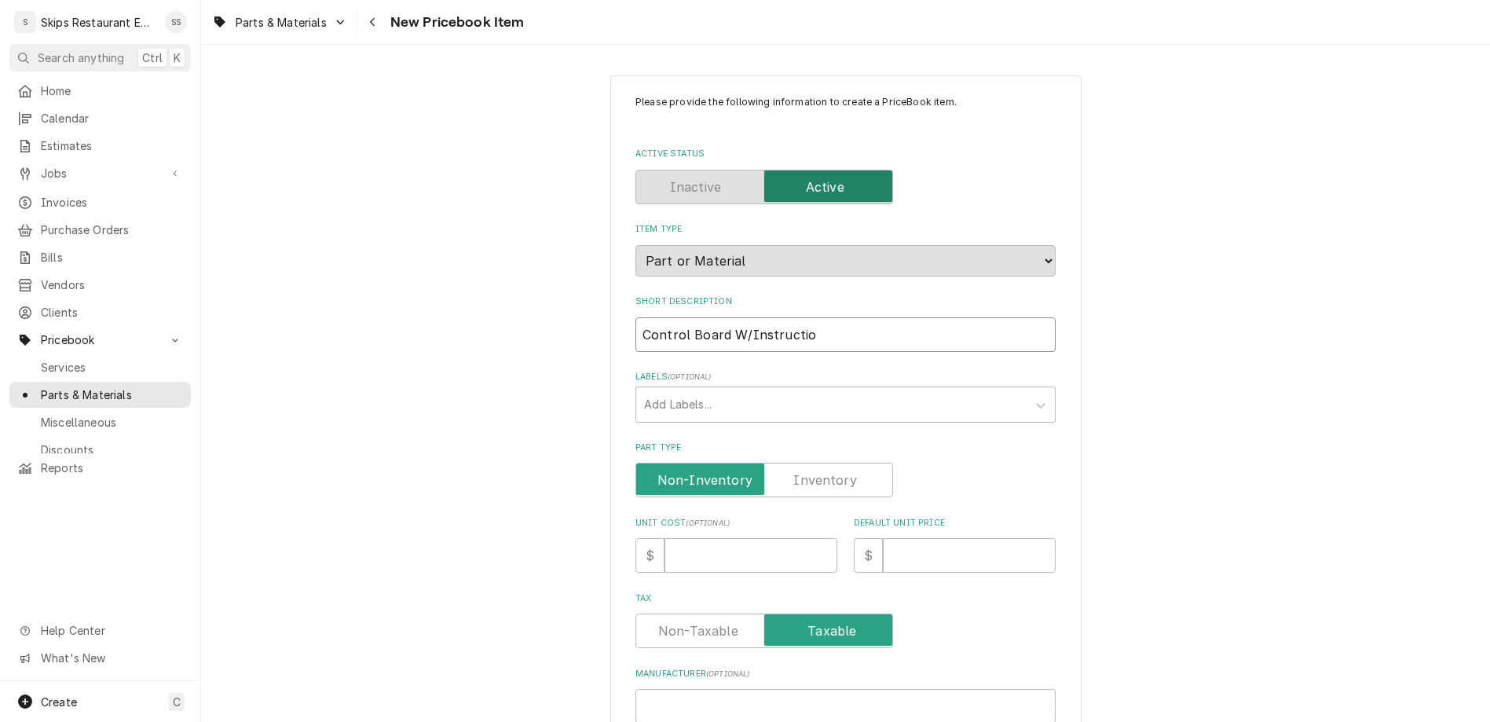
type textarea "x"
type input "Control Board W/Instructions"
type textarea "x"
click at [660, 317] on input "Control Board W/Instructions" at bounding box center [845, 334] width 420 height 35
type input "MControl Board W/Instructions"
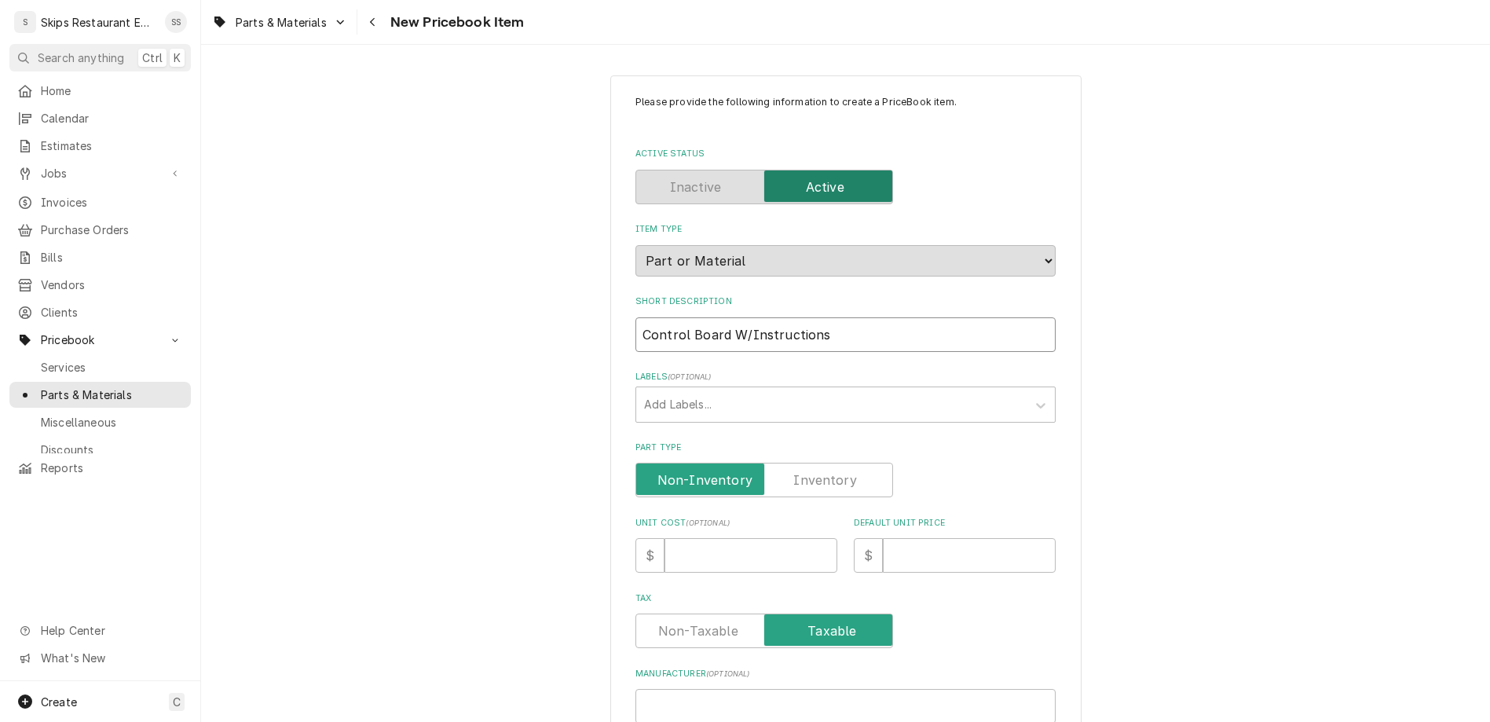
type textarea "x"
type input "MaControl Board W/Instructions"
type textarea "x"
type input "ManControl Board W/Instructions"
type textarea "x"
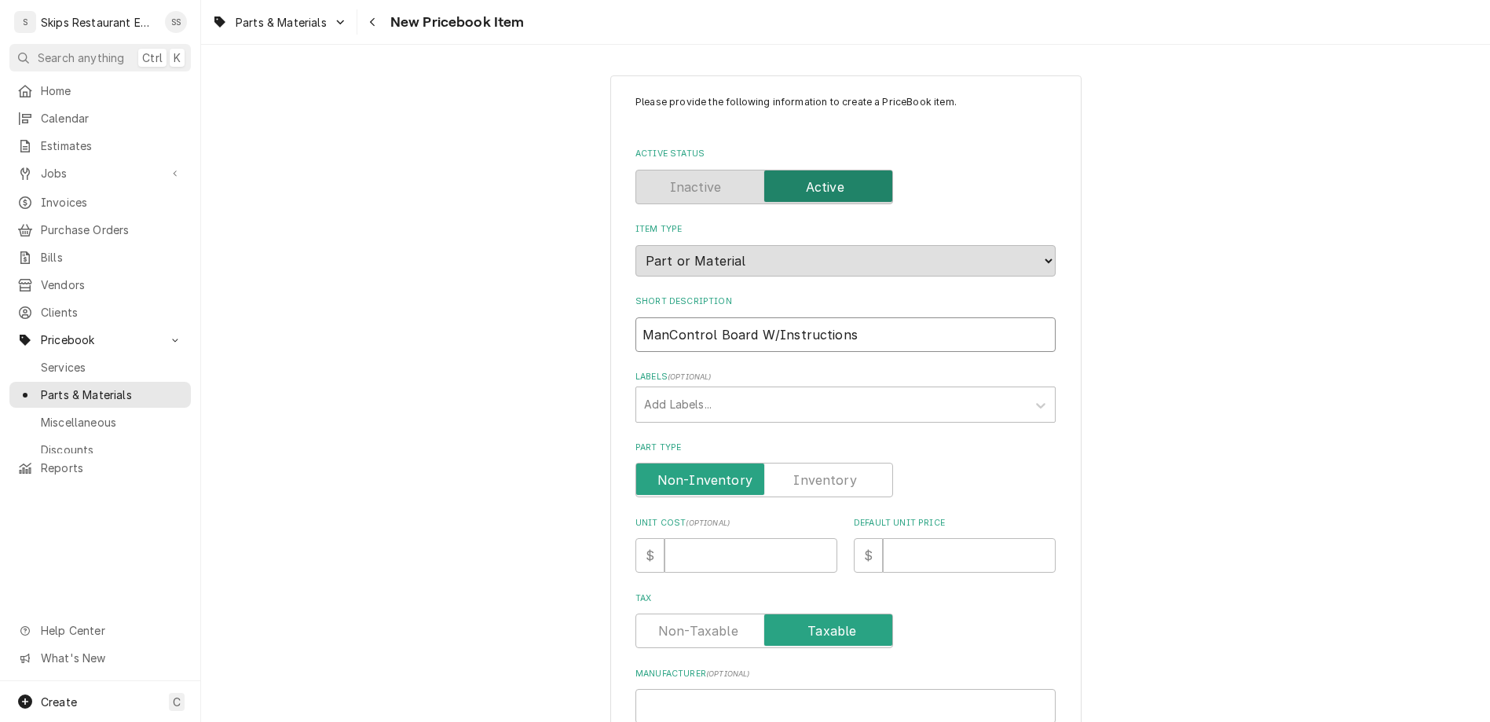
type input "ManiControl Board W/Instructions"
type textarea "x"
type input "ManitControl Board W/Instructions"
type textarea "x"
type input "ManitoControl Board W/Instructions"
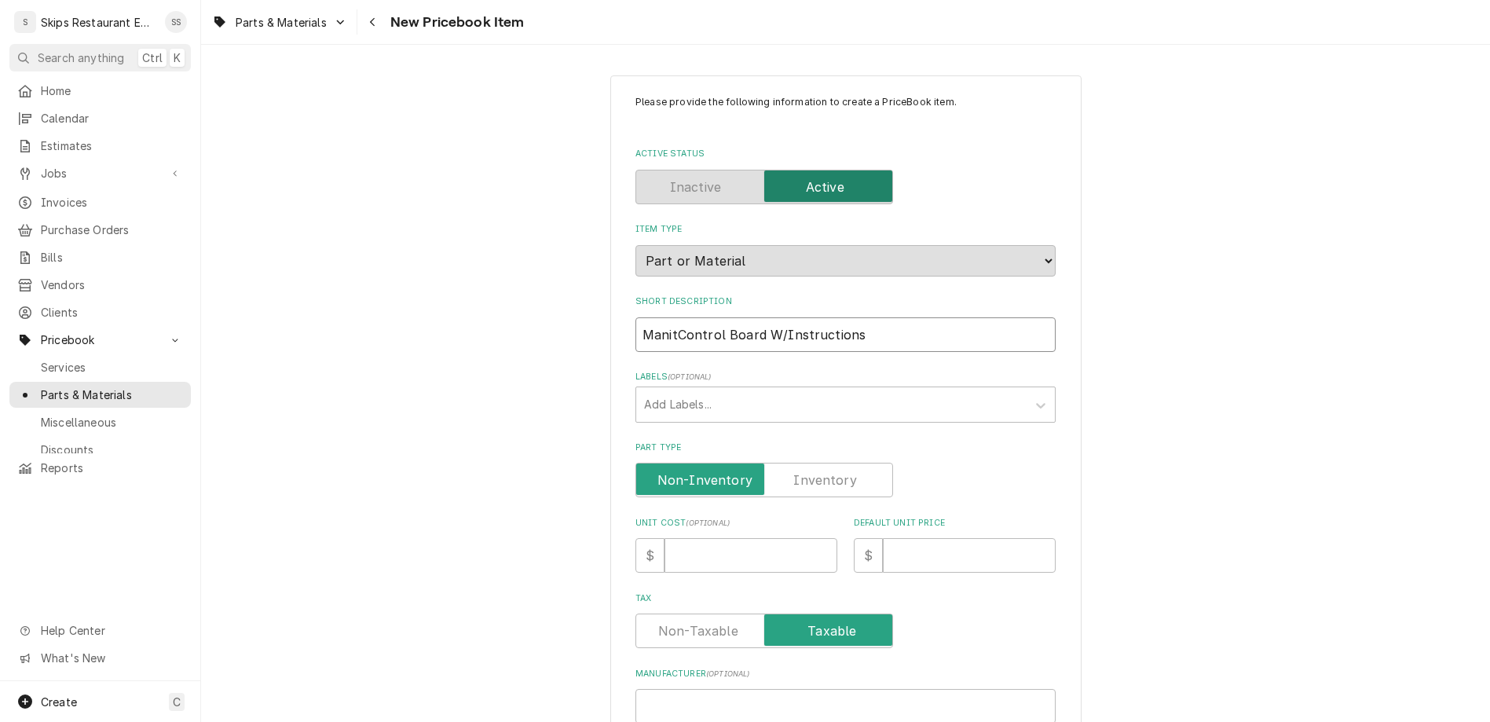
type textarea "x"
type input "ManitowControl Board W/Instructions"
type textarea "x"
type input "ManitowoControl Board W/Instructions"
type textarea "x"
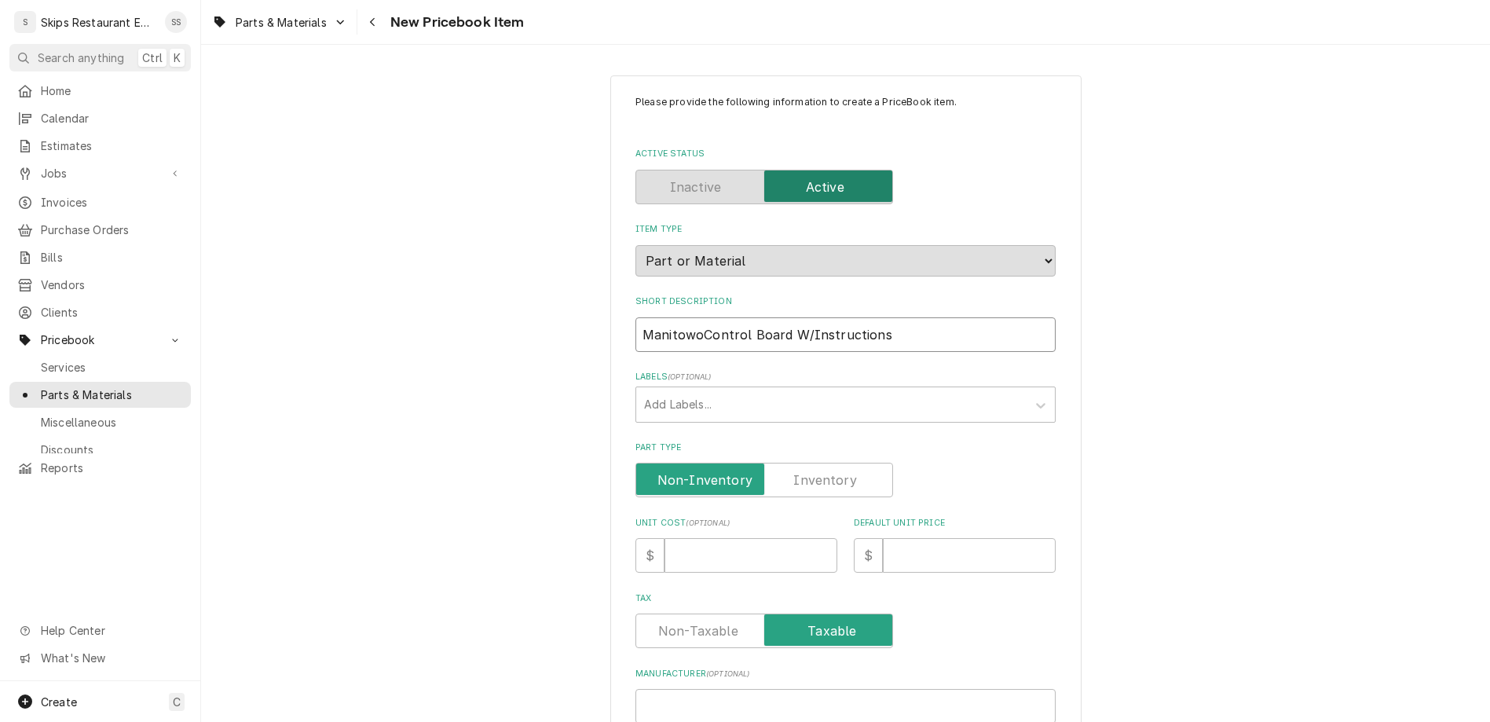
type input "ManitowocControl Board W/Instructions"
type textarea "x"
type input "Manitowoc Control Board W/Instructions"
type textarea "x"
type input "Manitowoc Control Board W/Instructions"
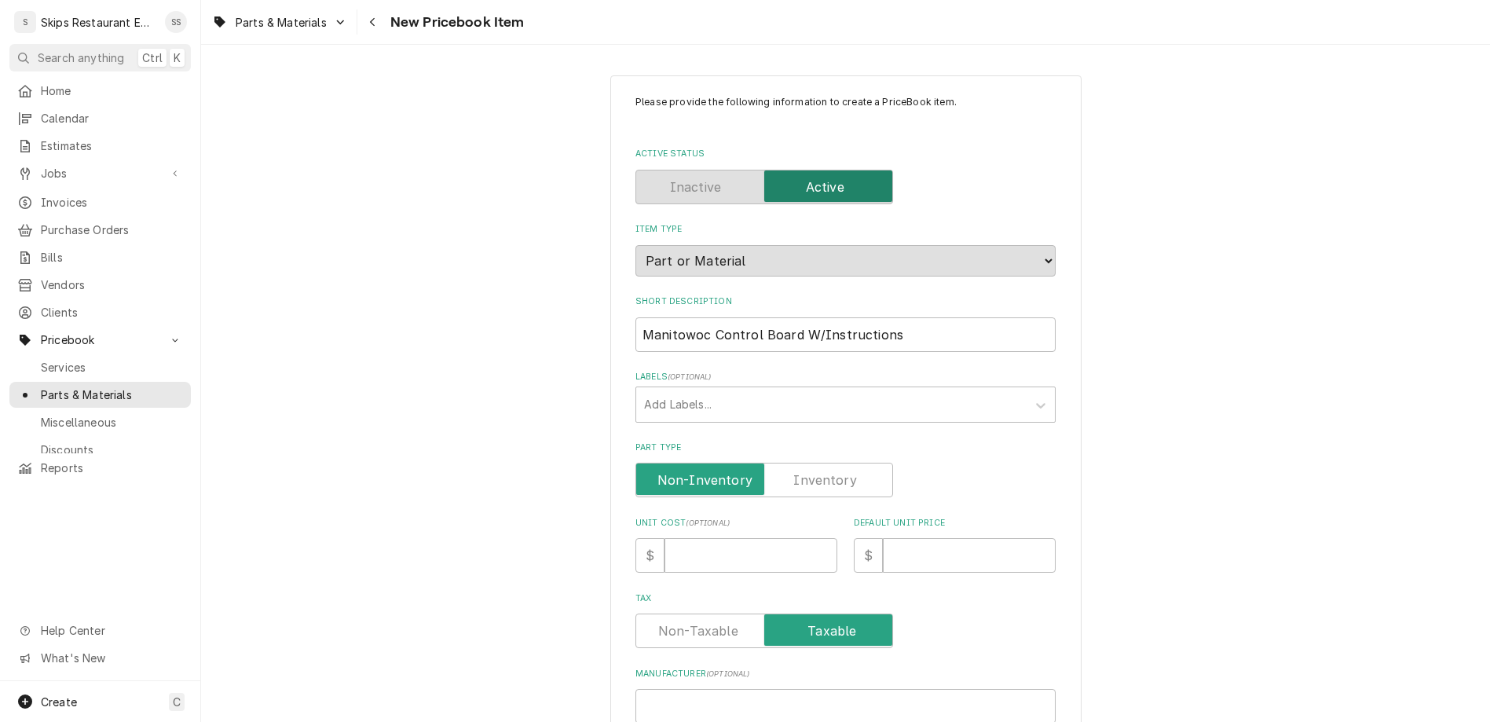
click at [817, 463] on label "Part Type" at bounding box center [764, 480] width 258 height 35
click at [817, 463] on input "Part Type" at bounding box center [763, 480] width 243 height 35
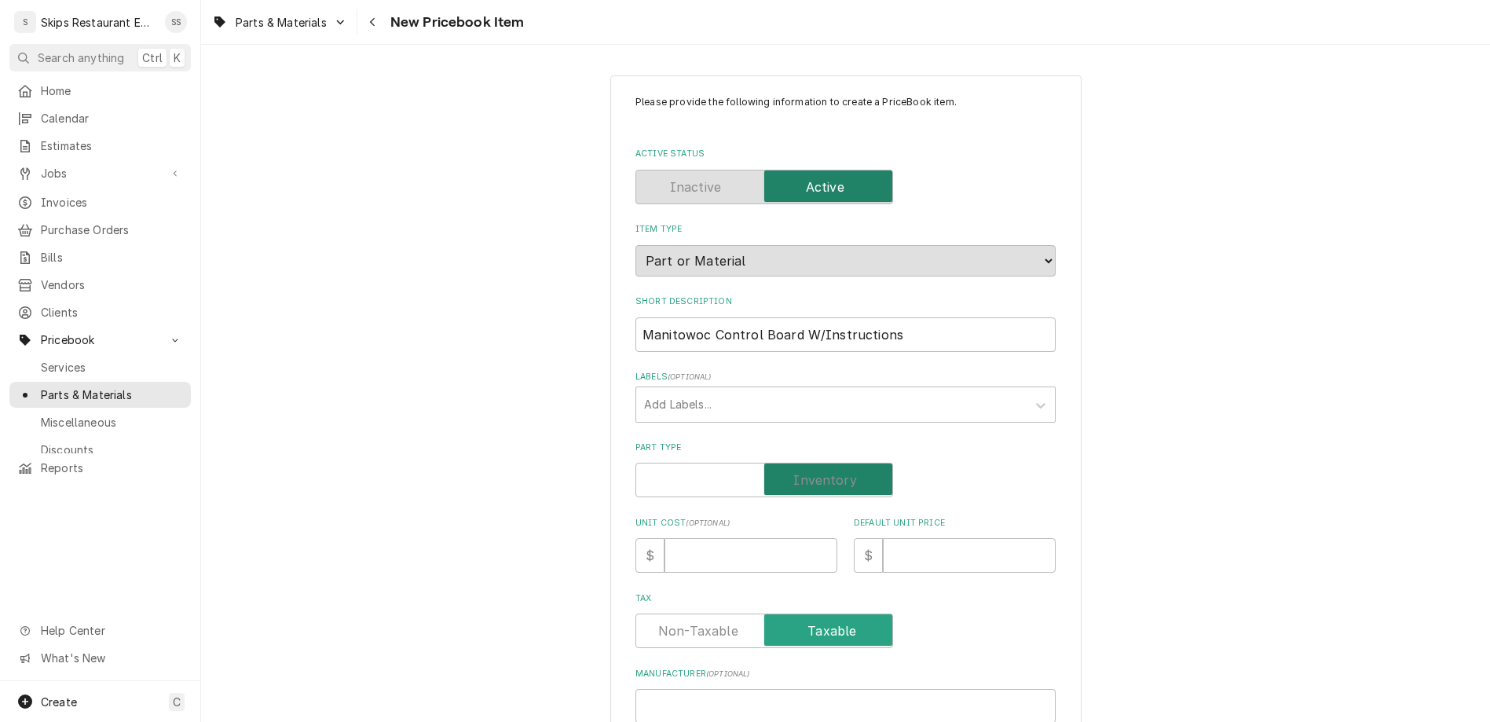
checkbox input "true"
type textarea "x"
click at [883, 538] on input "Default Unit Price" at bounding box center [969, 555] width 173 height 35
type input "4"
type textarea "x"
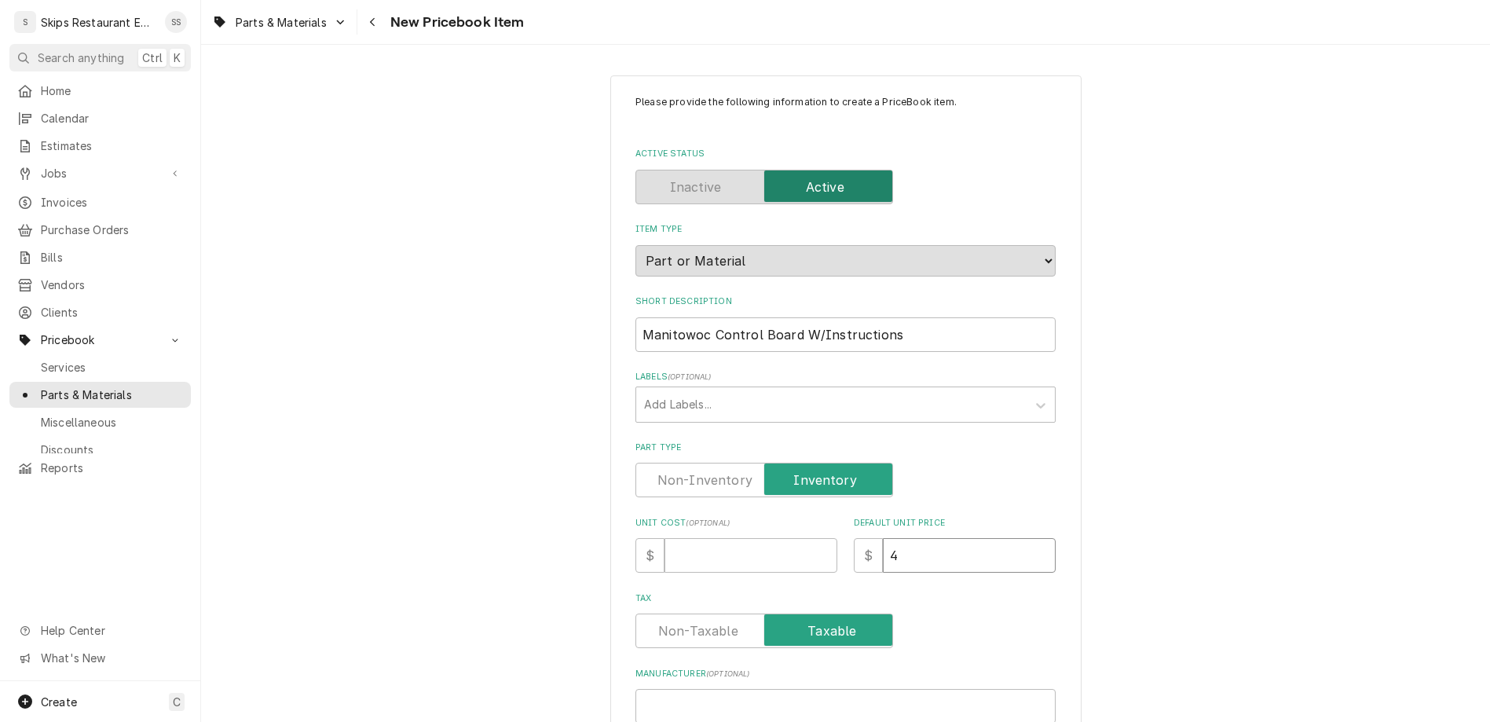
type textarea "x"
click at [901, 538] on input "Default Unit Price" at bounding box center [969, 555] width 173 height 35
type input "7"
type textarea "x"
type input "72"
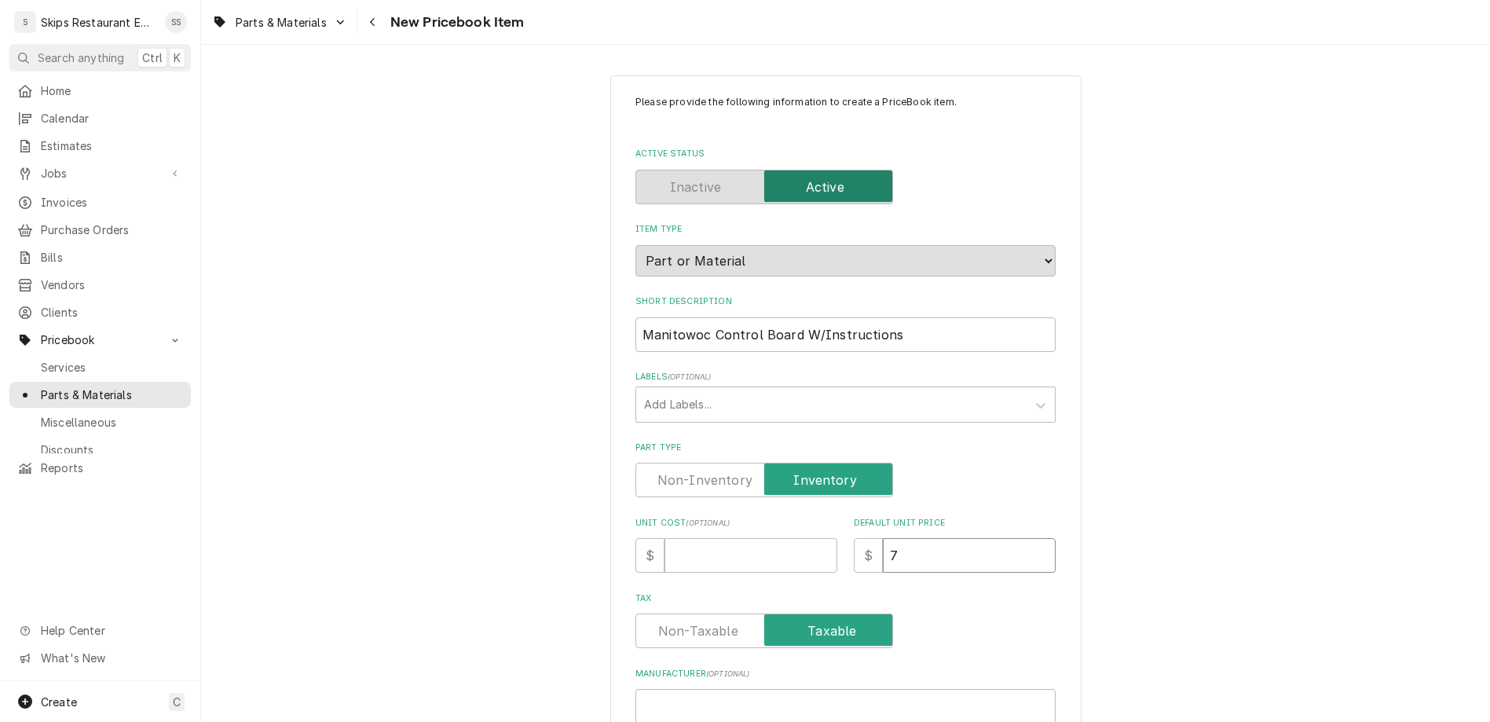
type textarea "x"
type input "725"
type textarea "x"
type input "725.0"
type textarea "x"
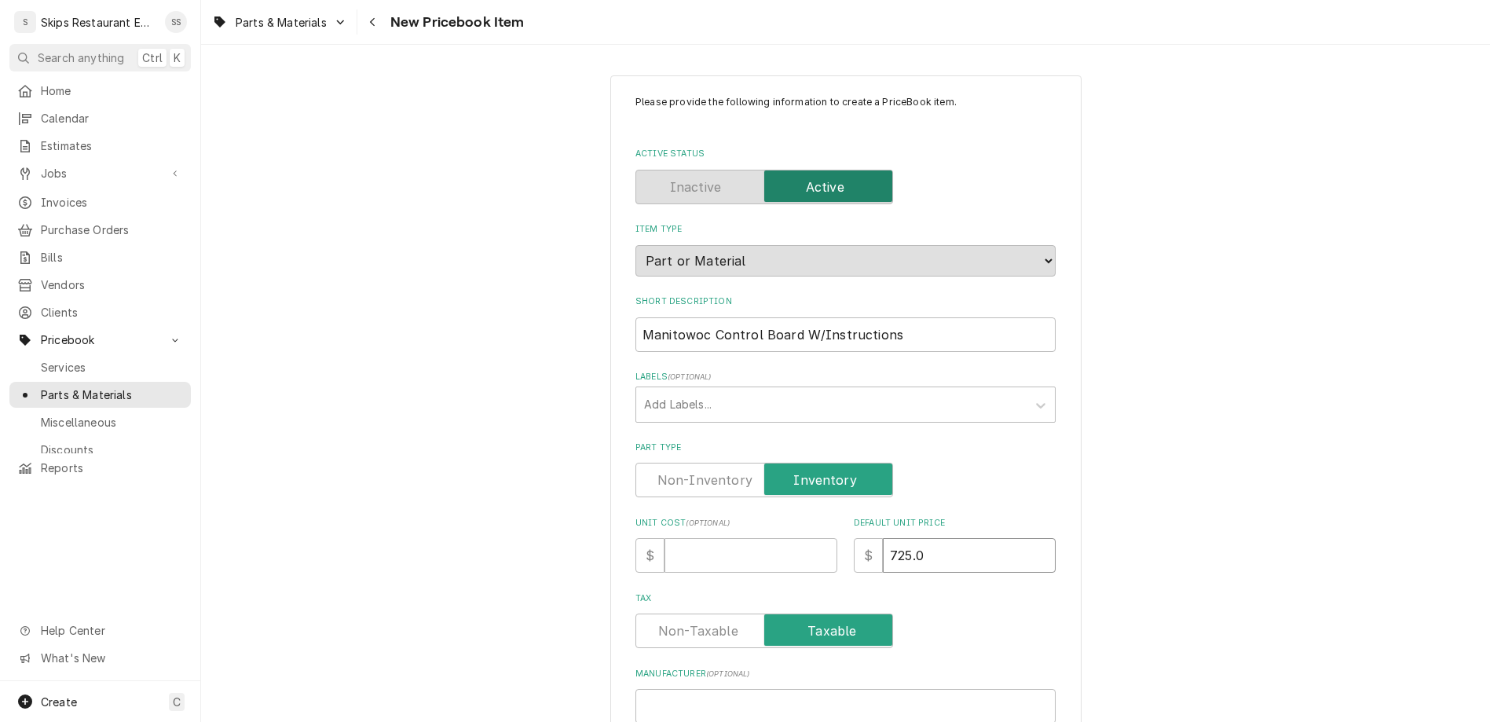
type input "725.00"
type textarea "x"
type input "725.00"
paste input "MAN00008309"
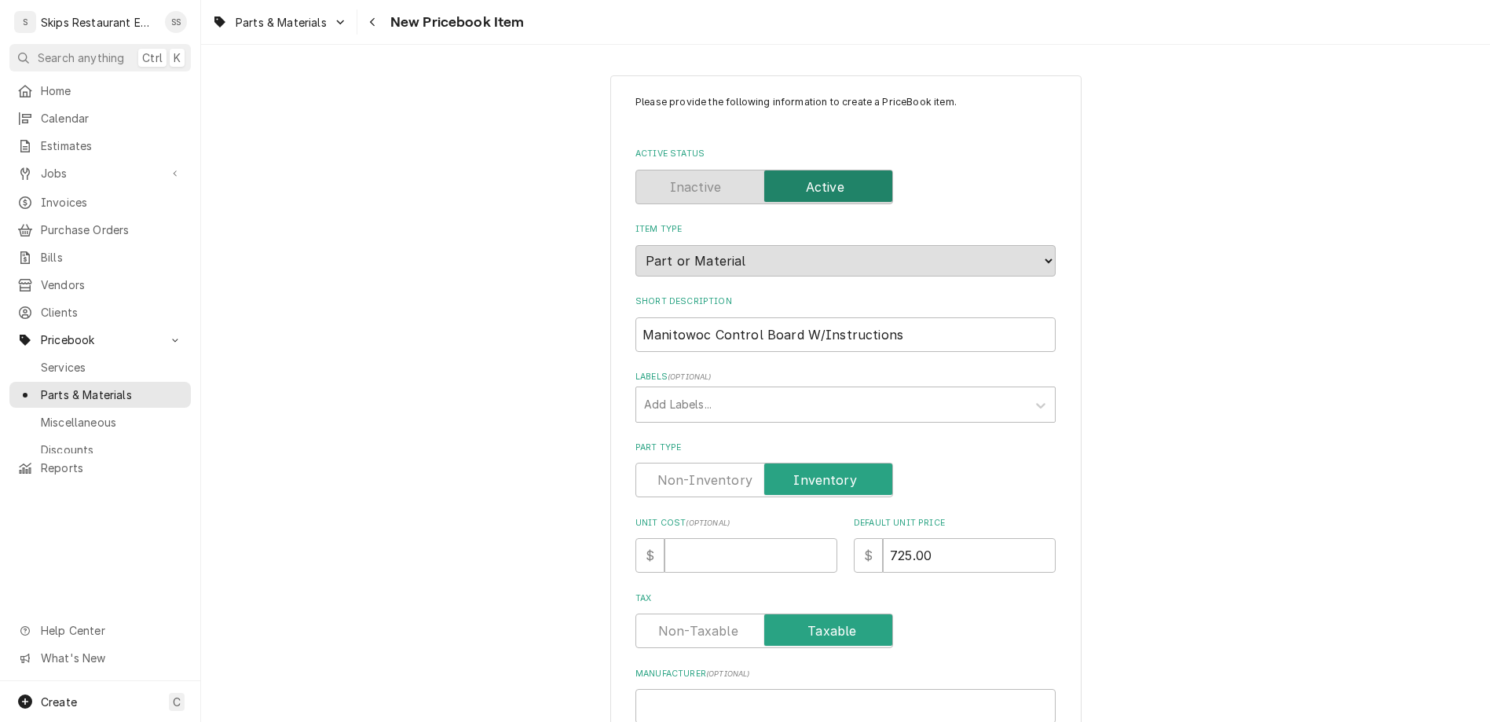
type input "MAN00008309"
type textarea "x"
type input "MAN000008309"
type textarea "x"
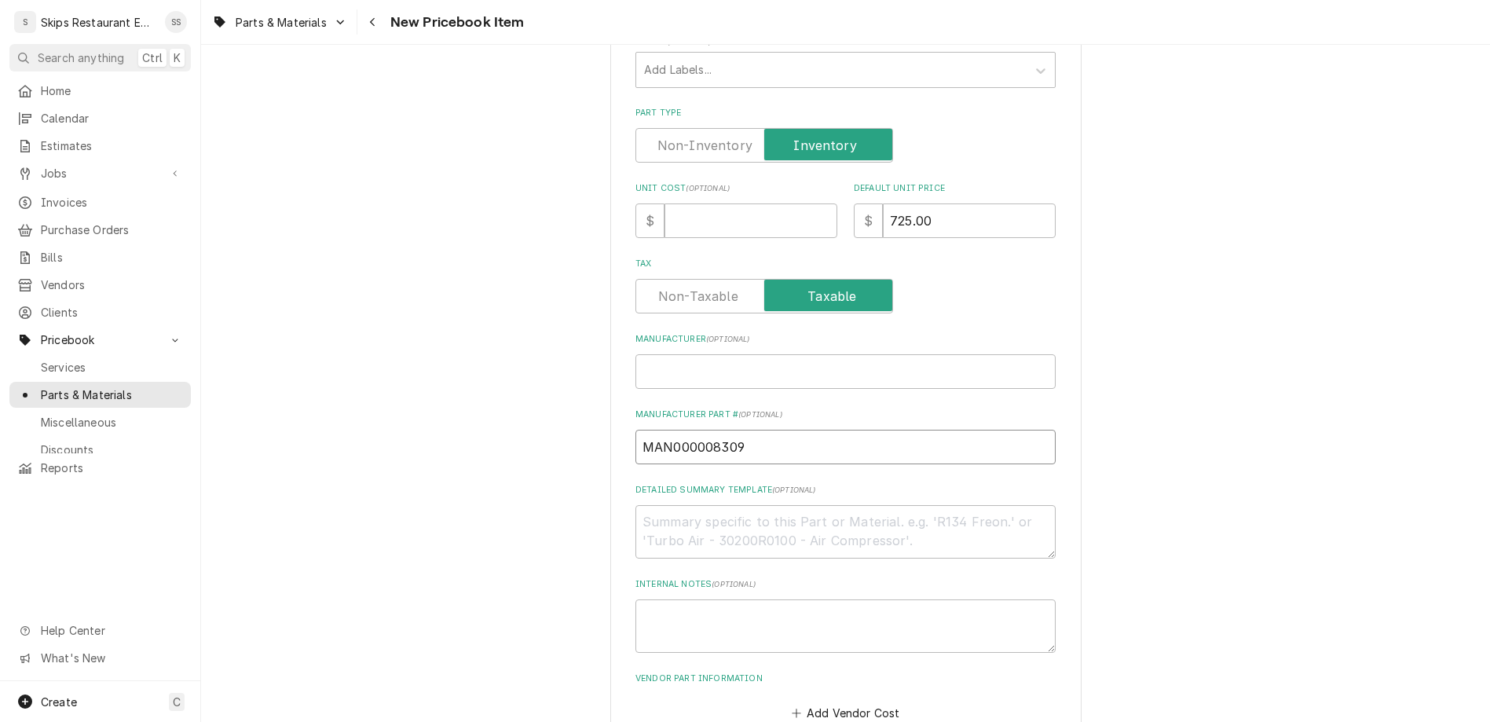
scroll to position [429, 0]
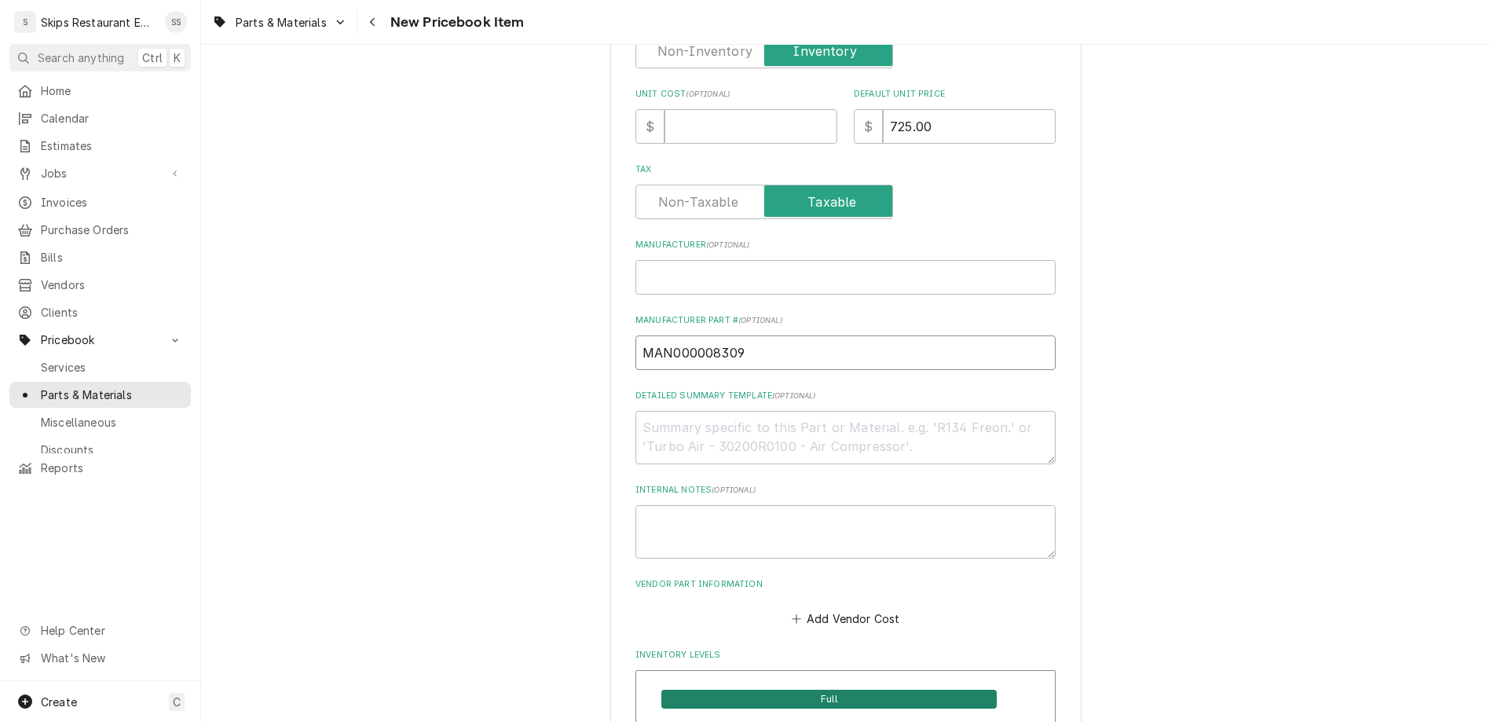
drag, startPoint x: 681, startPoint y: 160, endPoint x: 649, endPoint y: 161, distance: 32.2
click at [649, 335] on input "MAN000008309" at bounding box center [845, 352] width 420 height 35
type input "000008309"
type textarea "x"
type input "000008309"
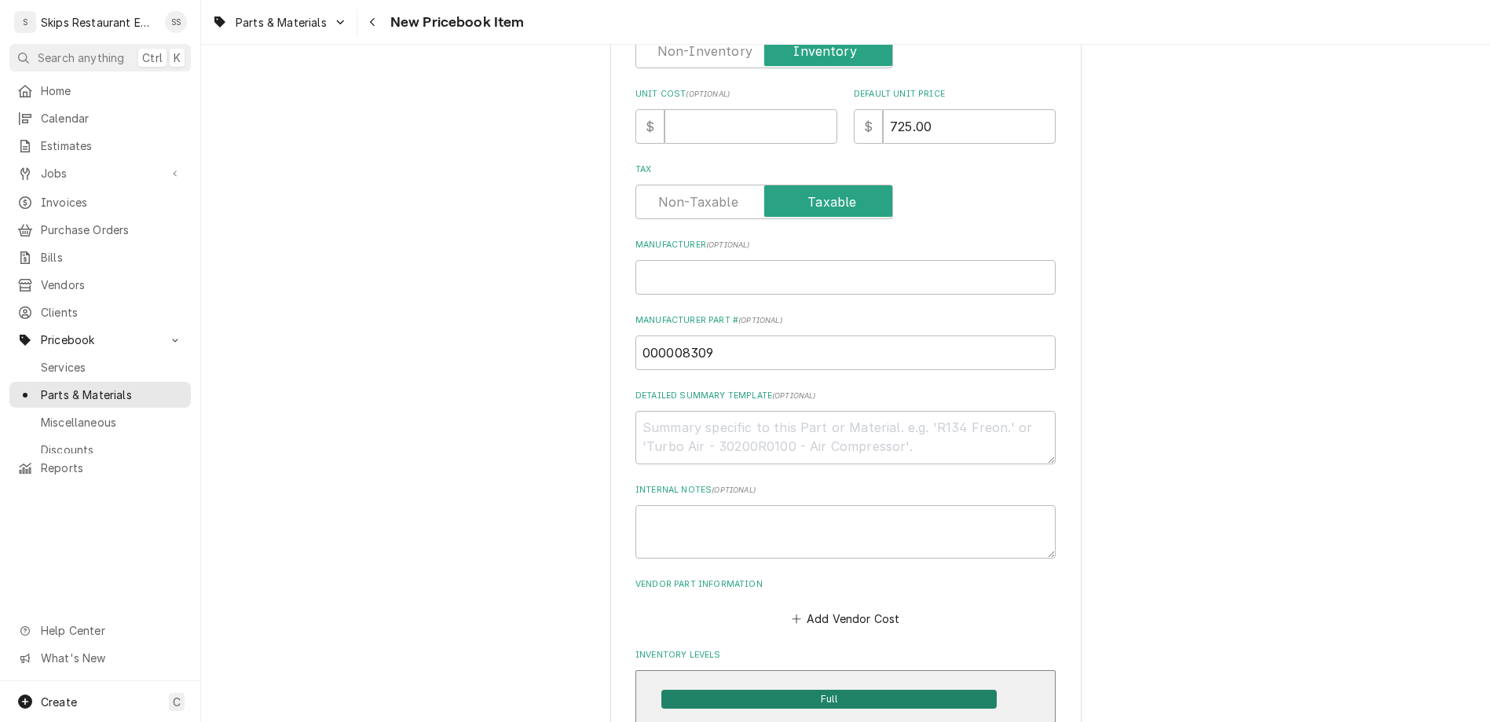
click at [762, 689] on span "Full" at bounding box center [828, 698] width 335 height 19
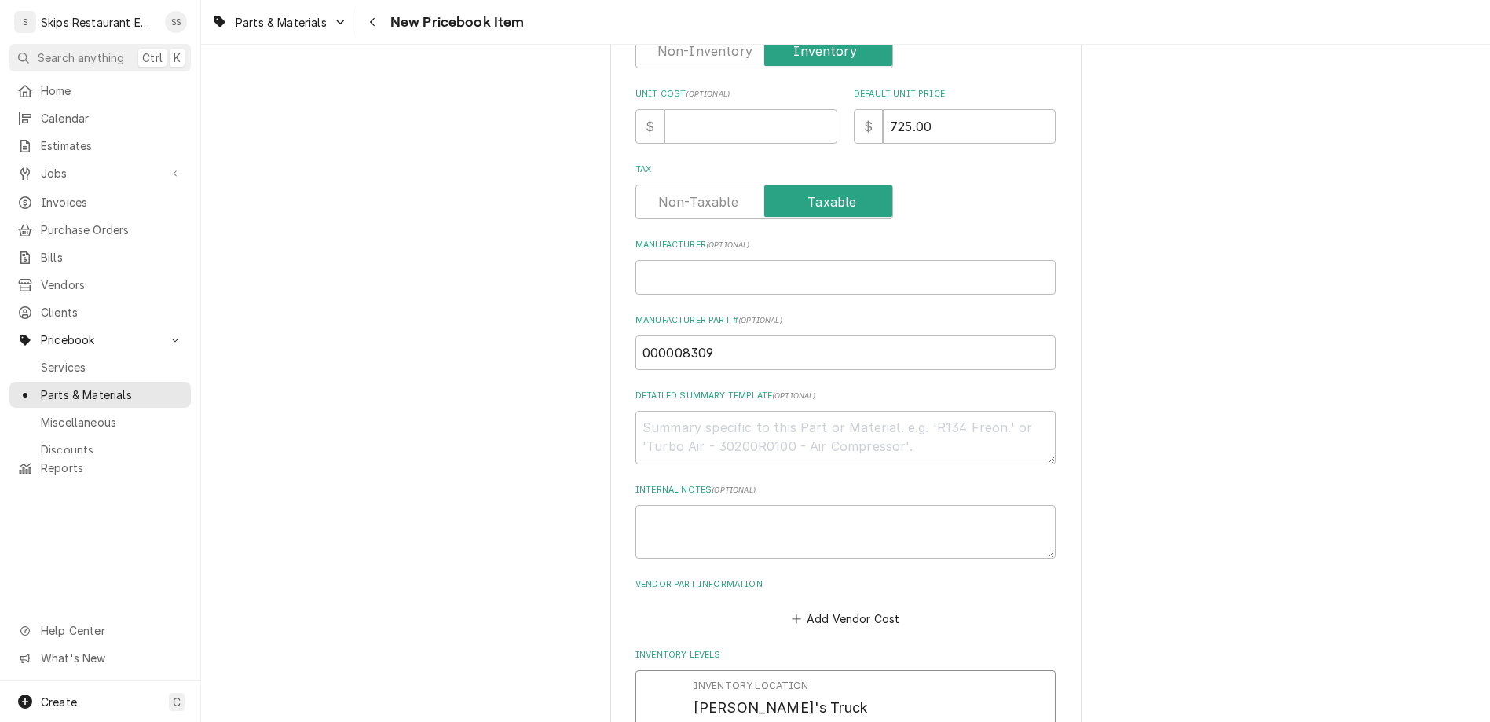
drag, startPoint x: 721, startPoint y: 513, endPoint x: 686, endPoint y: 513, distance: 35.3
type input "1"
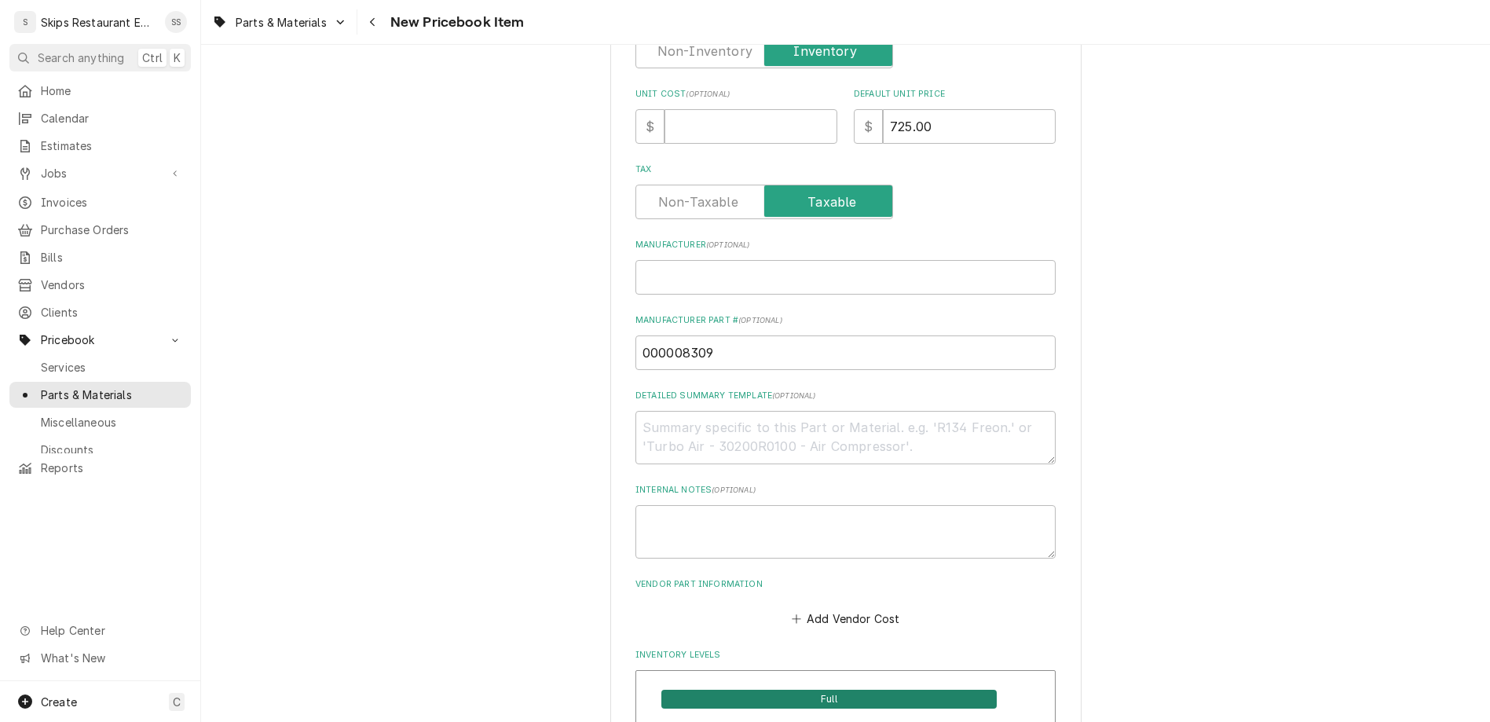
scroll to position [788, 0]
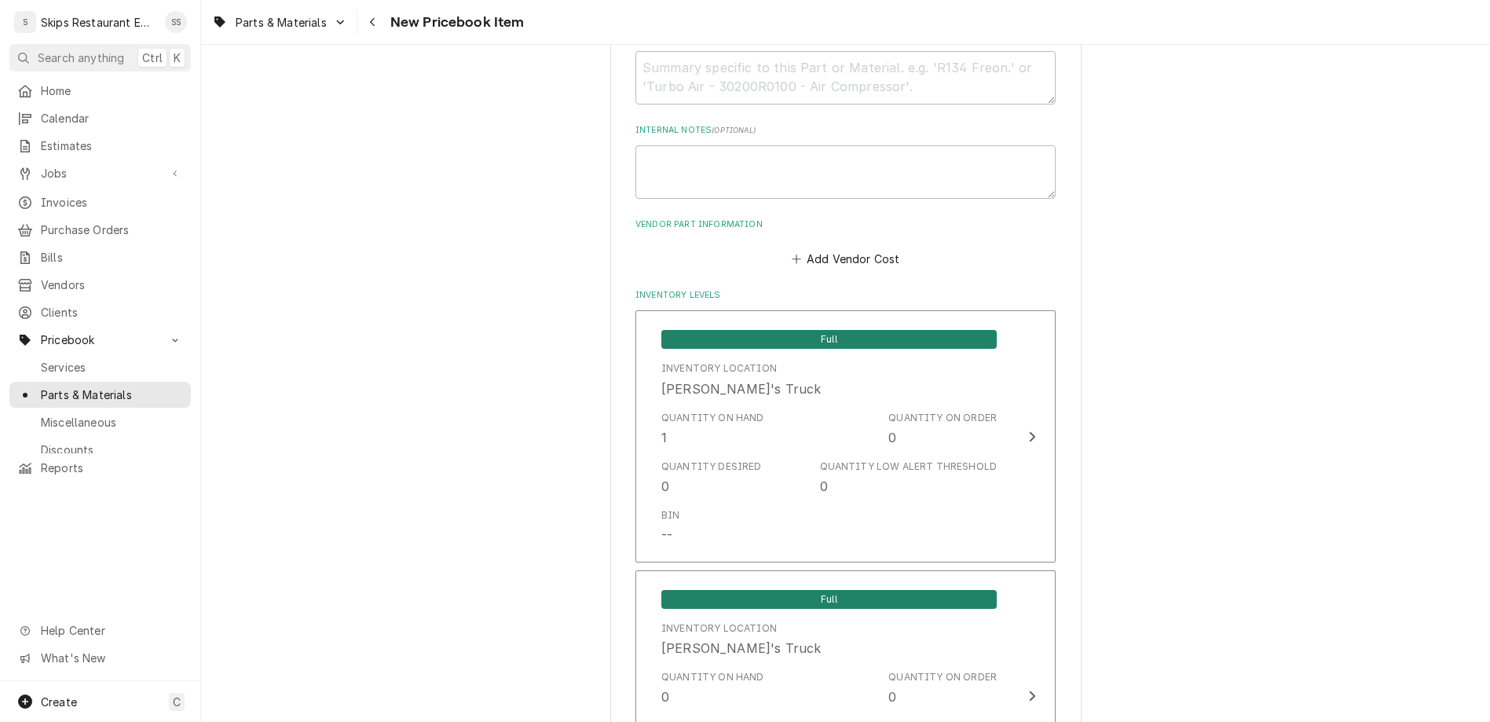
type textarea "x"
